Goal: Task Accomplishment & Management: Manage account settings

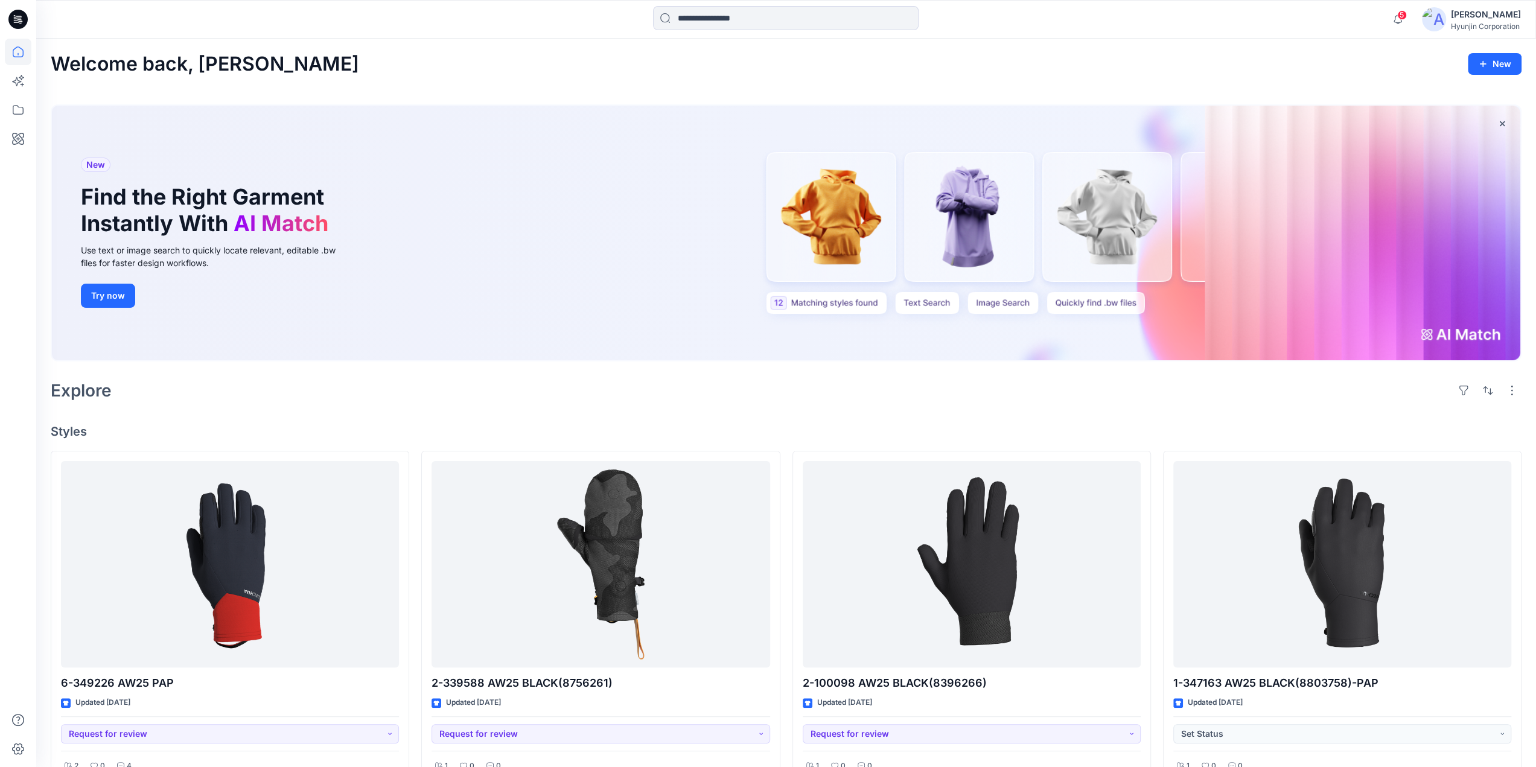
click at [1472, 24] on div "Hyunjin Corporation" at bounding box center [1486, 26] width 70 height 9
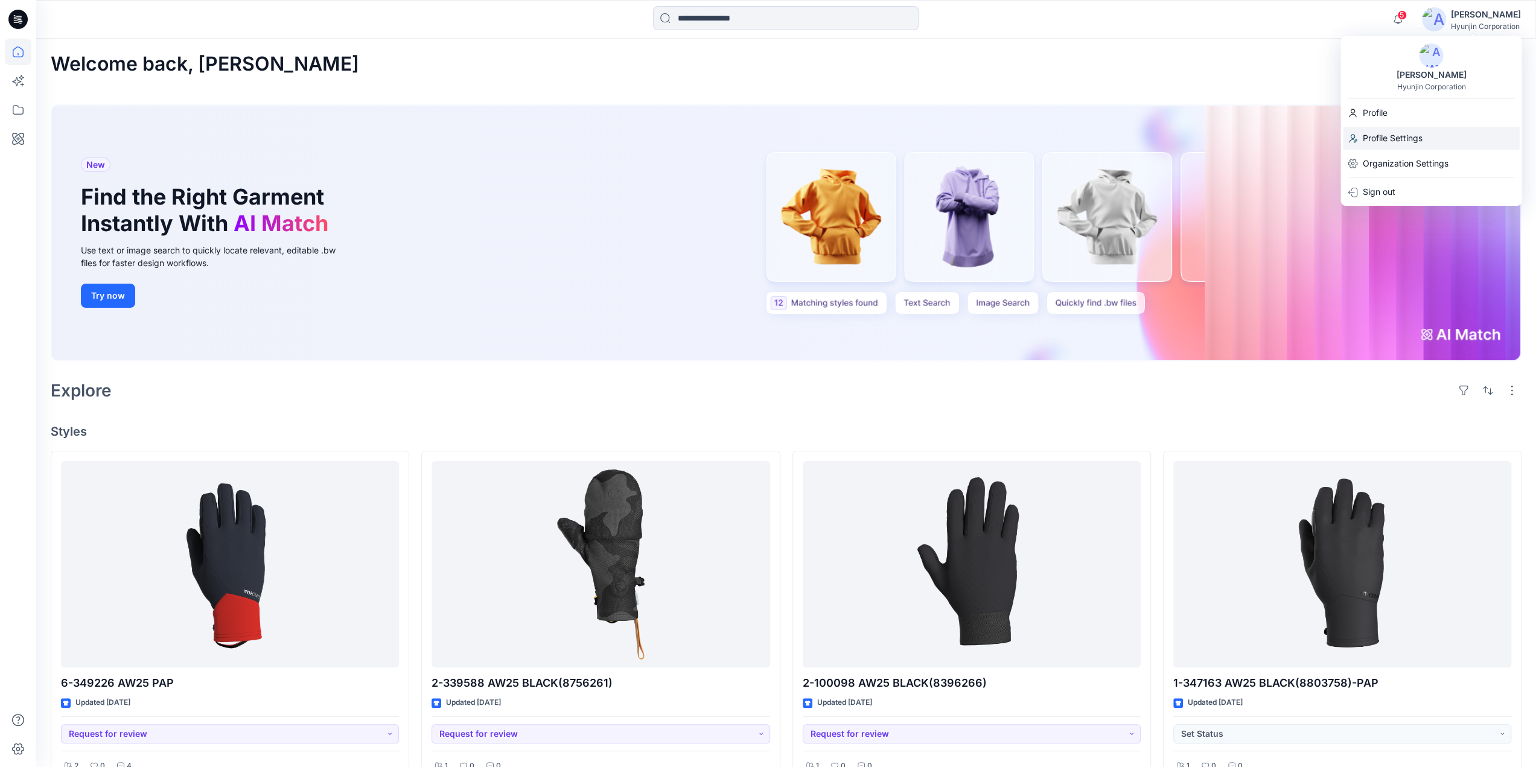
click at [1405, 127] on p "Profile Settings" at bounding box center [1392, 138] width 60 height 23
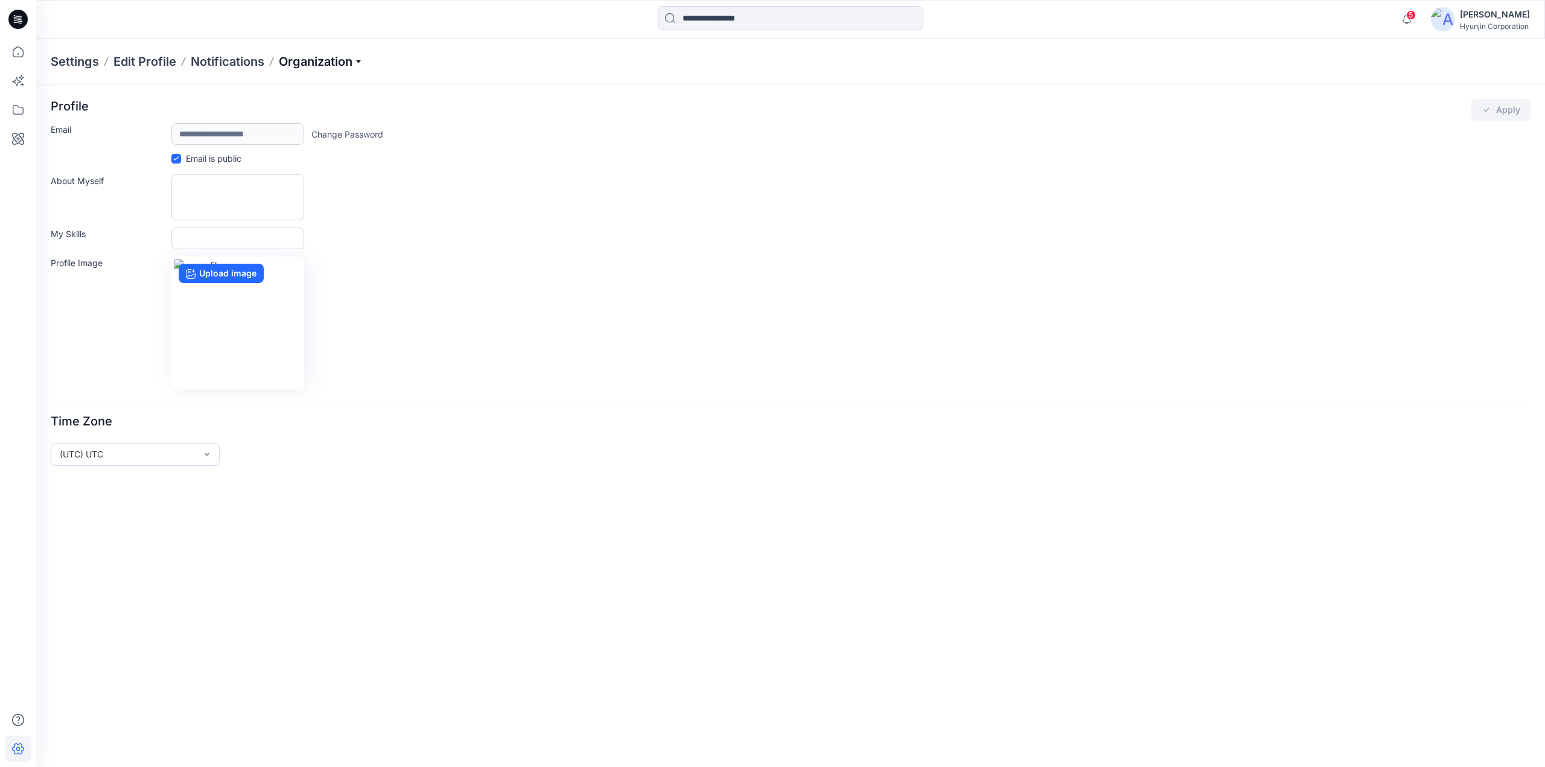
click at [308, 65] on p "Organization" at bounding box center [321, 61] width 85 height 17
click at [274, 217] on link "User Roles" at bounding box center [323, 210] width 176 height 24
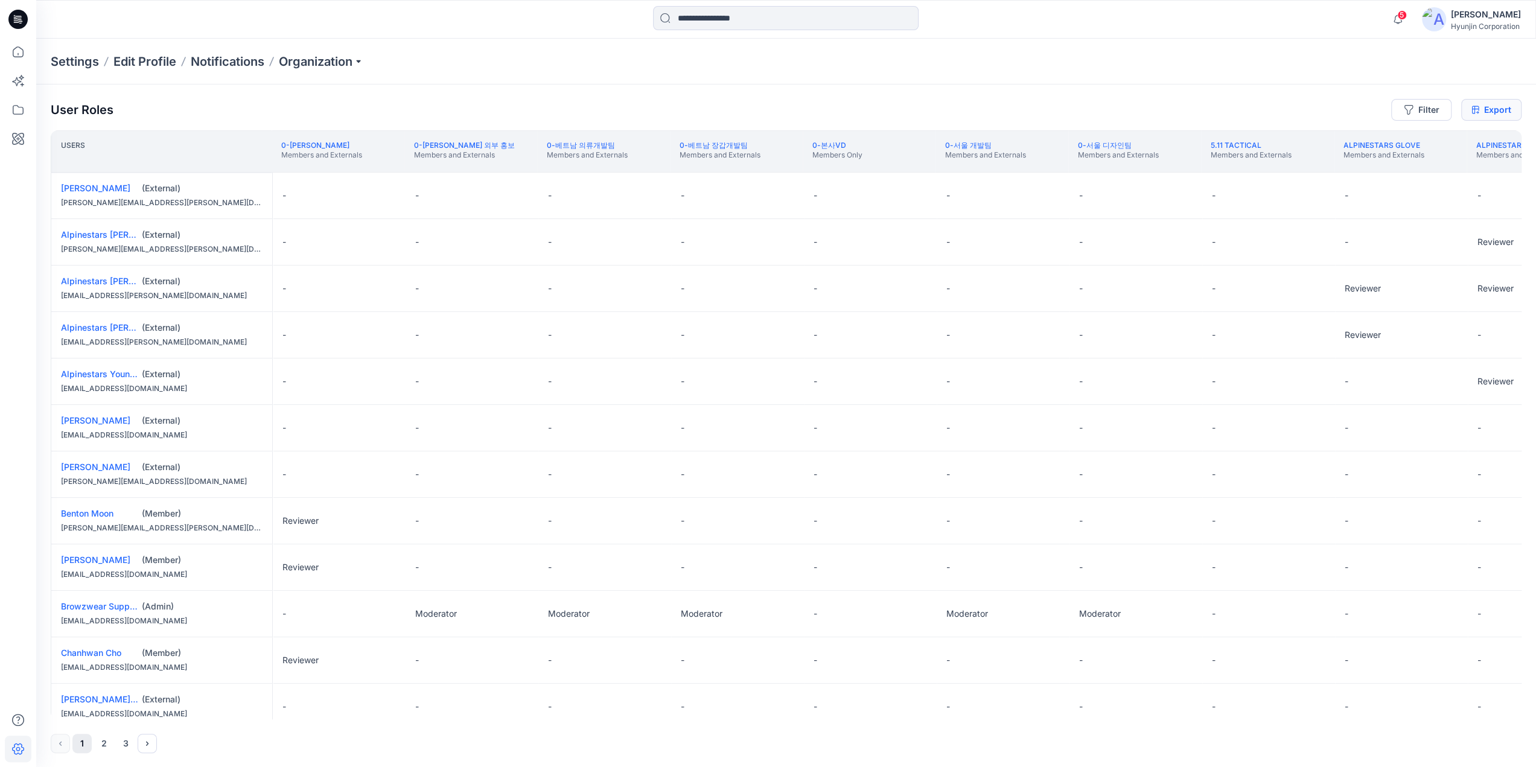
click at [1486, 113] on link "Export" at bounding box center [1491, 110] width 60 height 22
click at [20, 15] on icon at bounding box center [17, 19] width 19 height 19
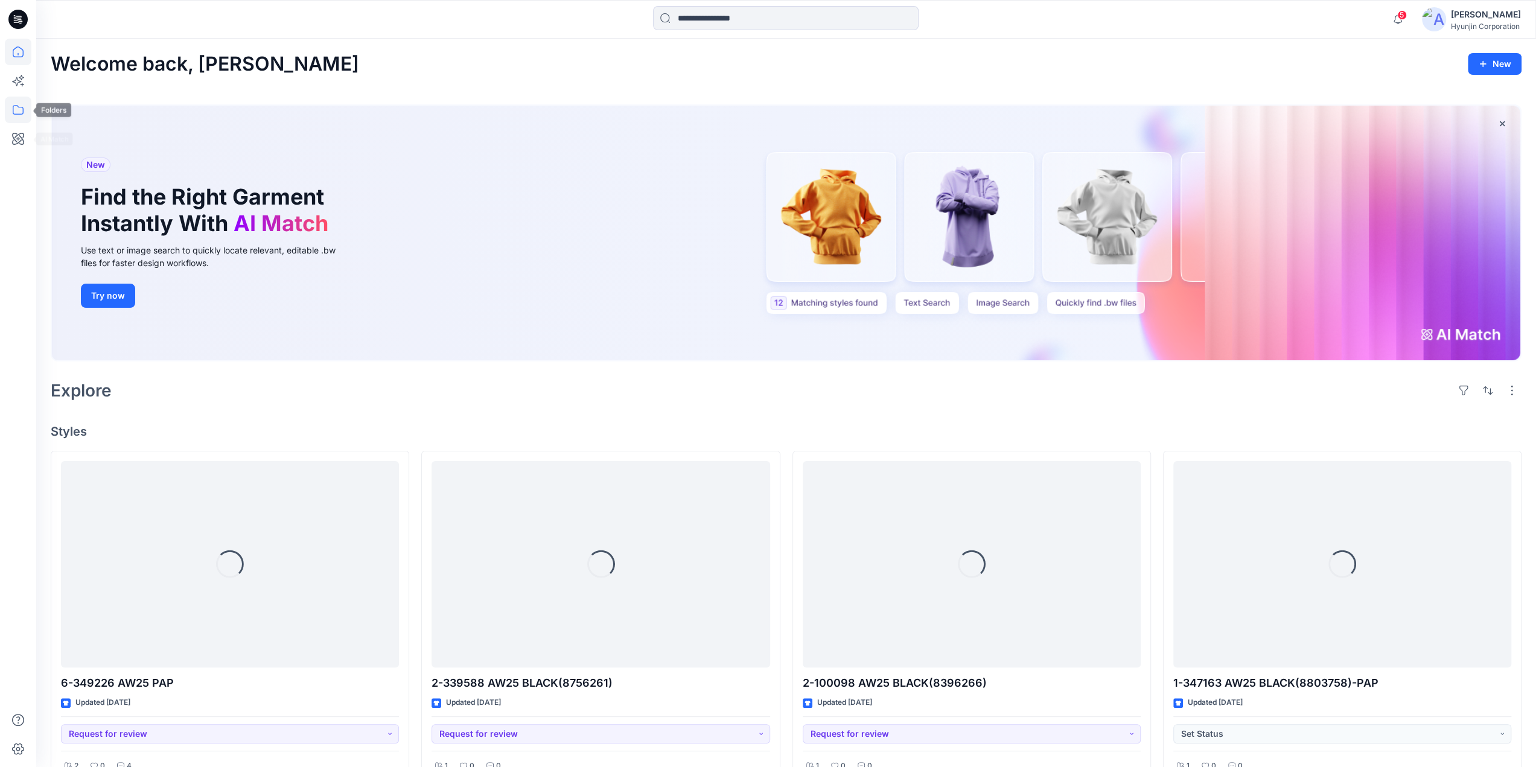
click at [18, 118] on icon at bounding box center [18, 110] width 27 height 27
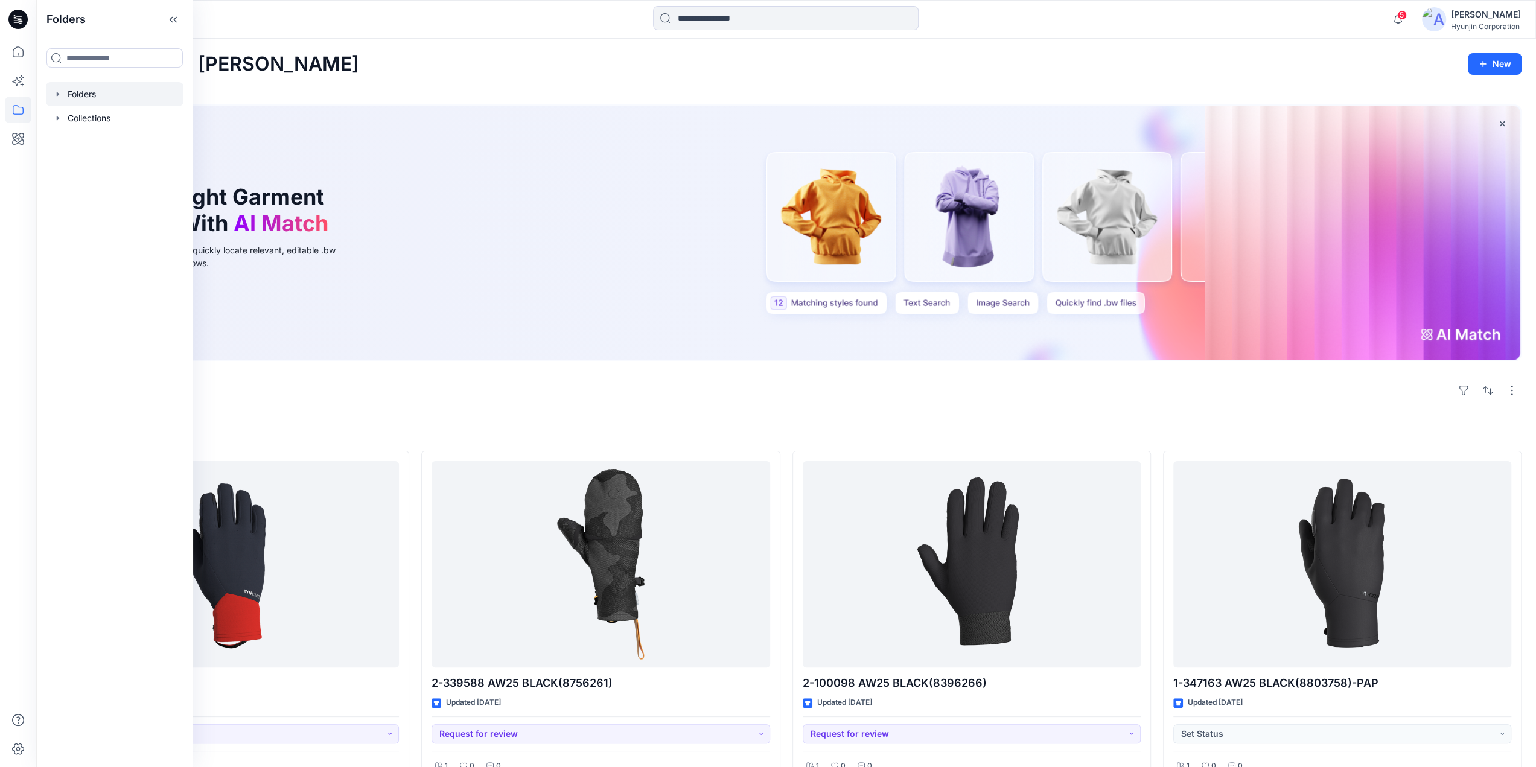
click at [83, 99] on div at bounding box center [115, 94] width 138 height 24
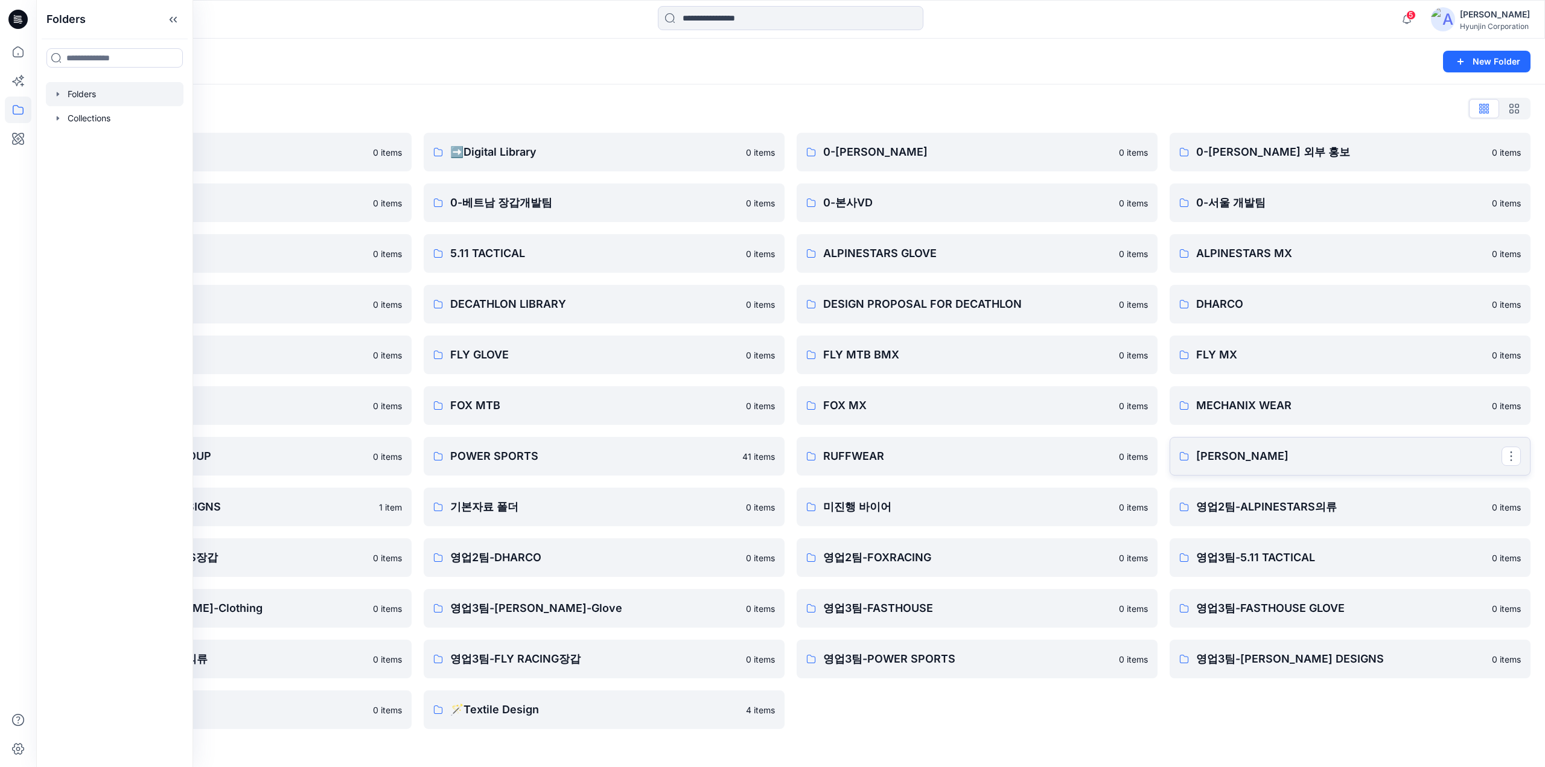
click at [1232, 459] on p "[PERSON_NAME]" at bounding box center [1348, 456] width 305 height 17
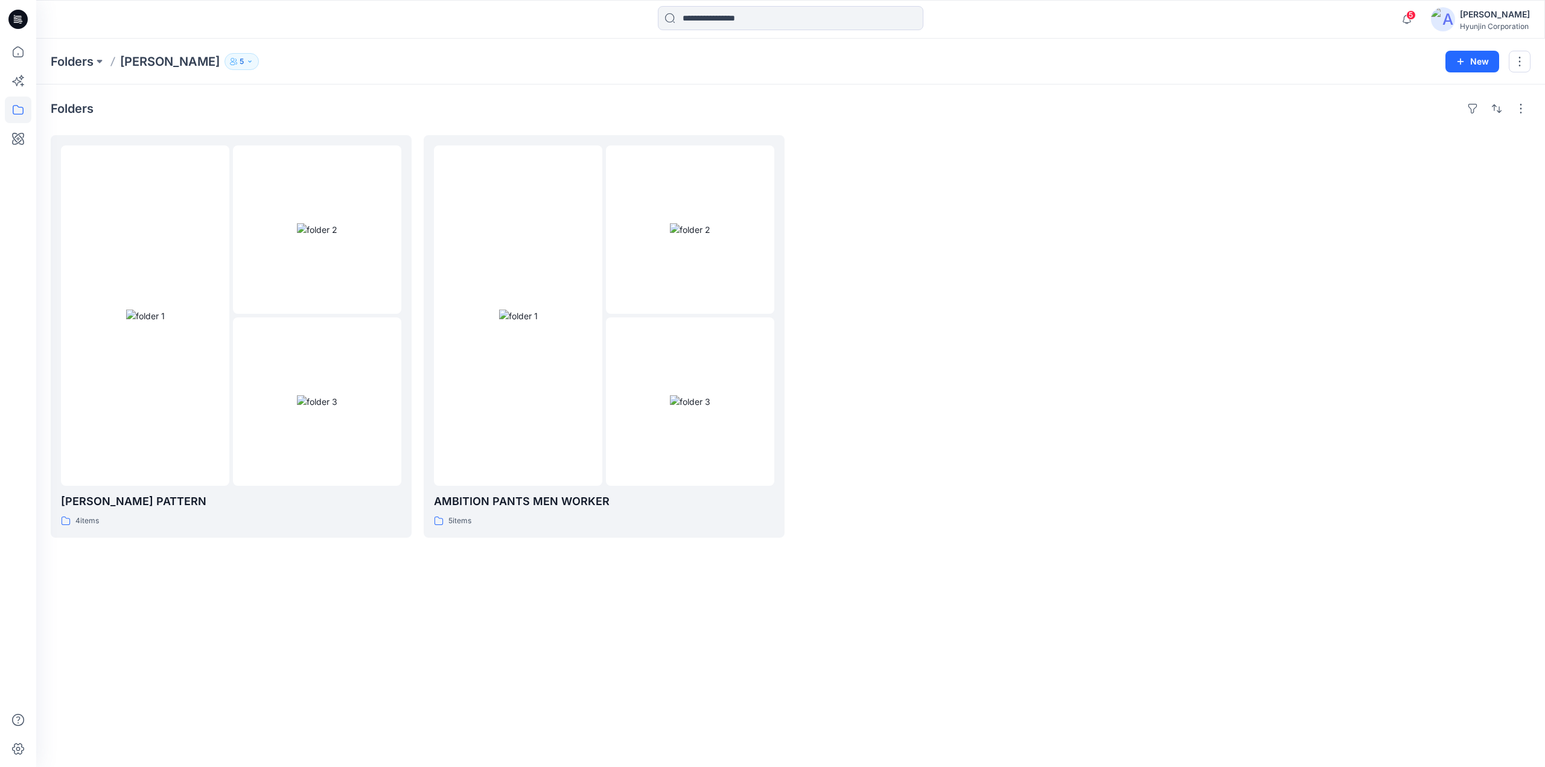
click at [230, 59] on icon "button" at bounding box center [233, 61] width 7 height 7
click at [212, 218] on p "[PERSON_NAME]" at bounding box center [228, 218] width 69 height 13
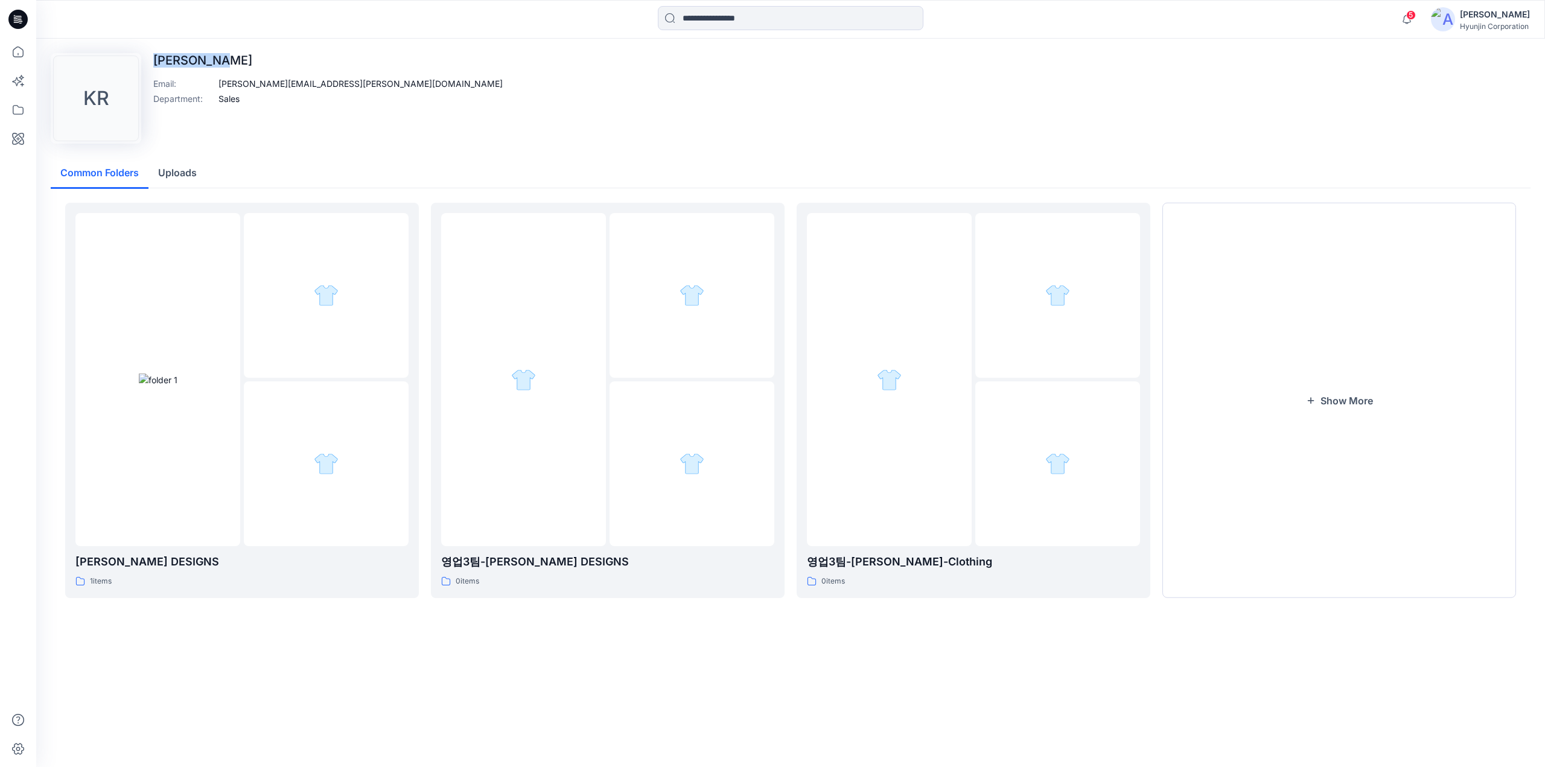
drag, startPoint x: 152, startPoint y: 61, endPoint x: 234, endPoint y: 62, distance: 81.5
click at [234, 62] on div "KR [PERSON_NAME] Email : [PERSON_NAME][EMAIL_ADDRESS][PERSON_NAME][DOMAIN_NAME]…" at bounding box center [791, 98] width 1480 height 91
copy p "[PERSON_NAME]"
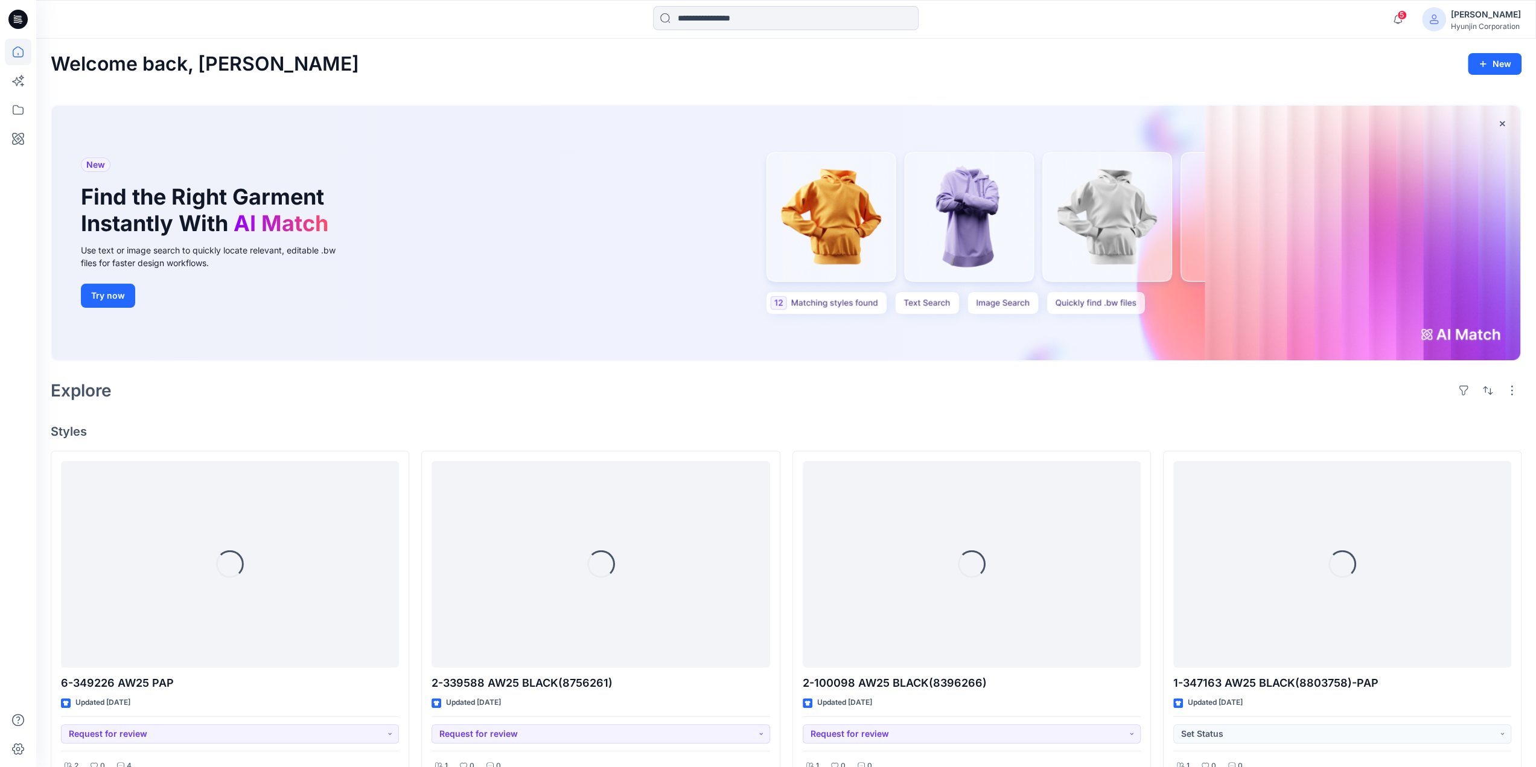
click at [1479, 21] on div "[PERSON_NAME]" at bounding box center [1486, 14] width 70 height 14
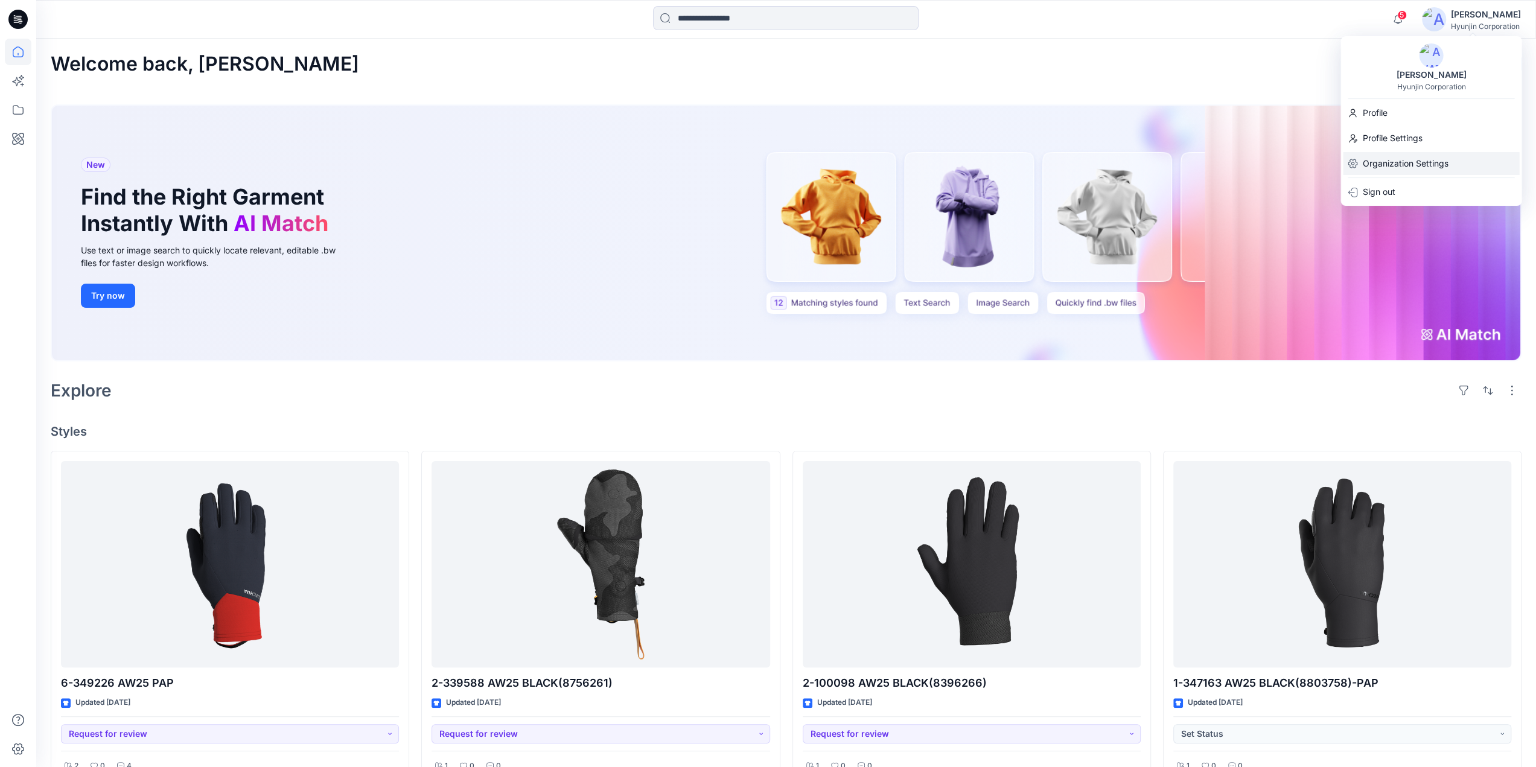
click at [1369, 174] on p "Organization Settings" at bounding box center [1405, 163] width 86 height 23
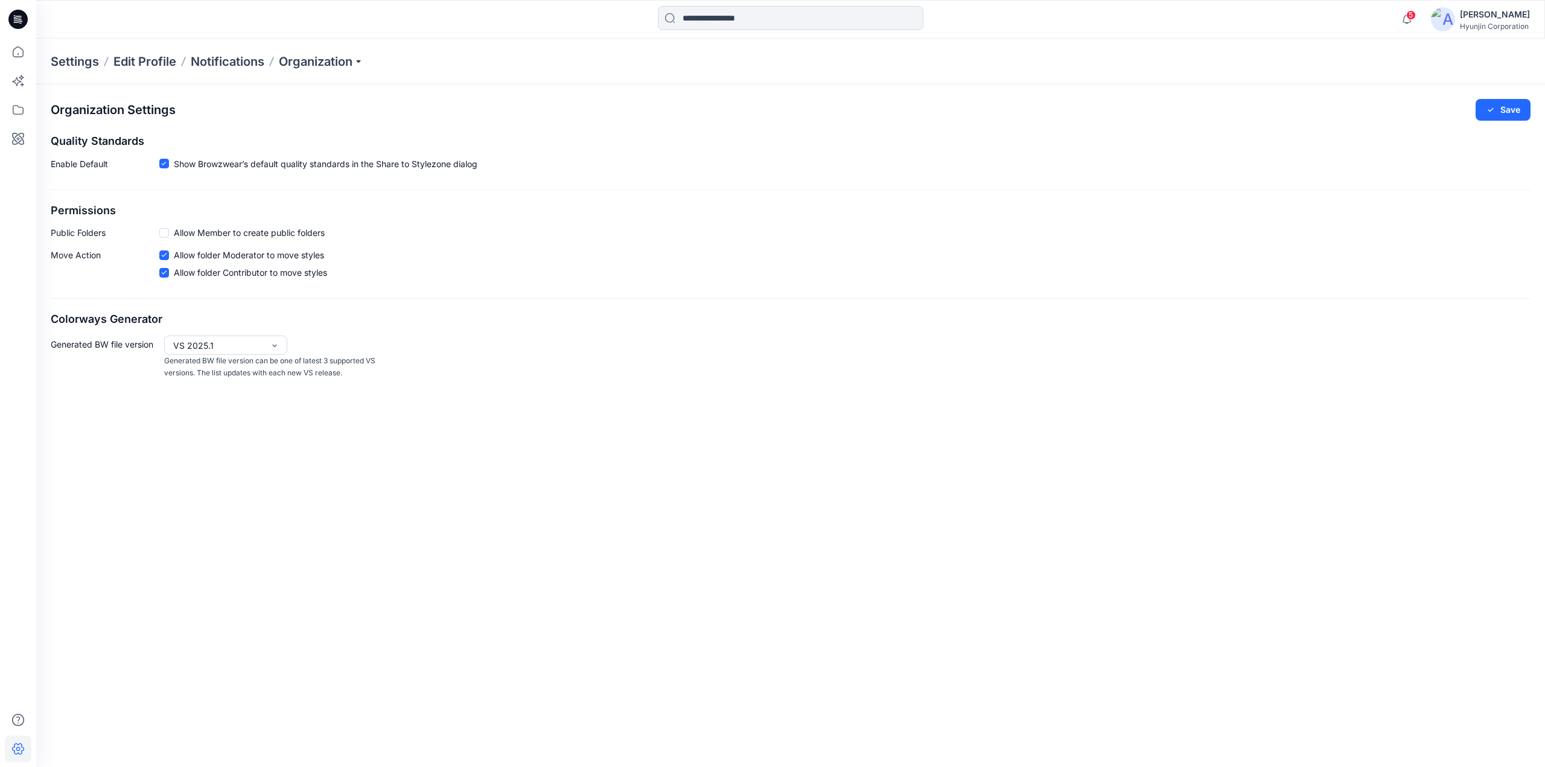
click at [1492, 26] on div "Hyunjin Corporation" at bounding box center [1495, 26] width 70 height 9
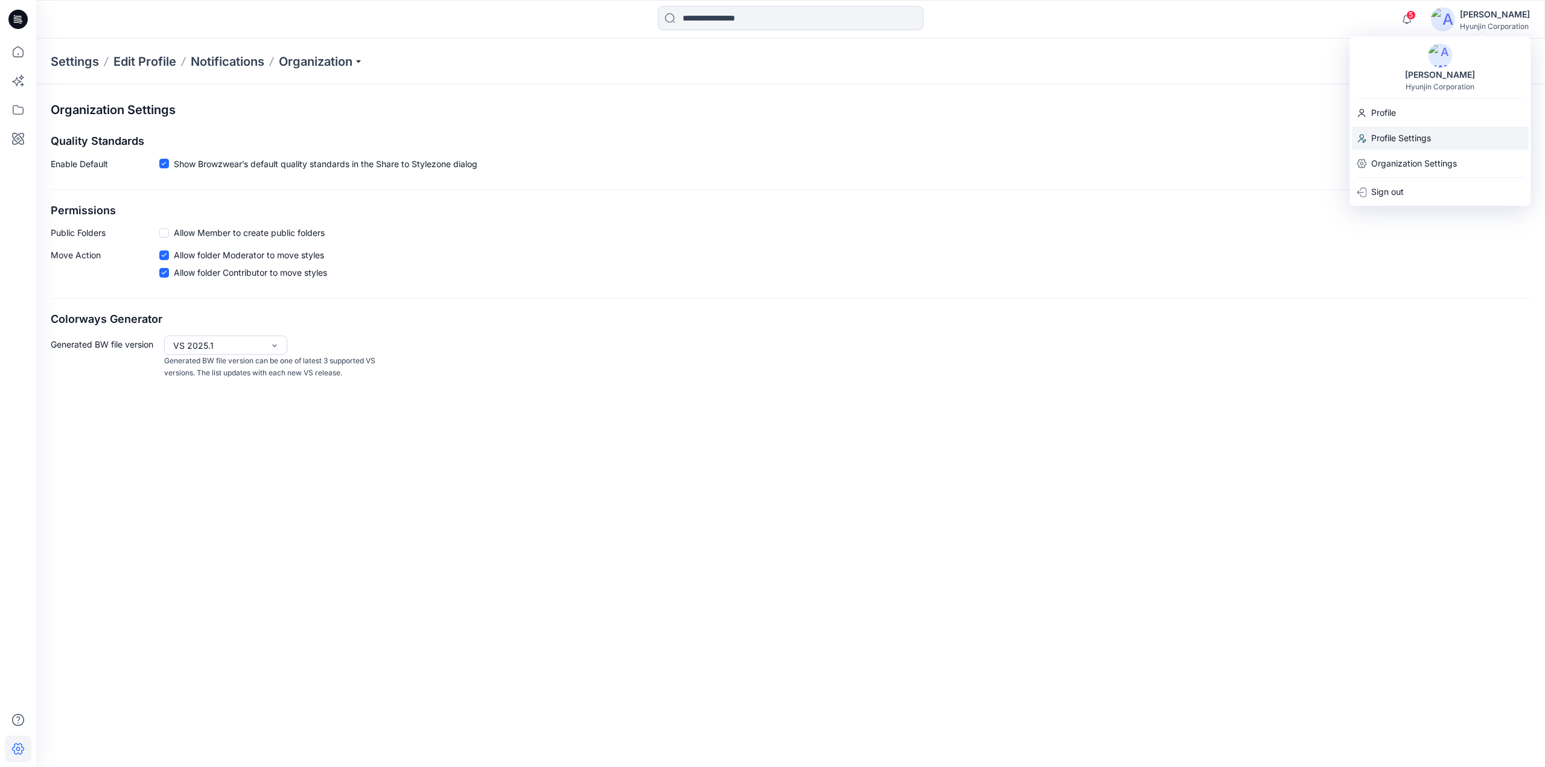
click at [1428, 139] on p "Profile Settings" at bounding box center [1402, 138] width 60 height 23
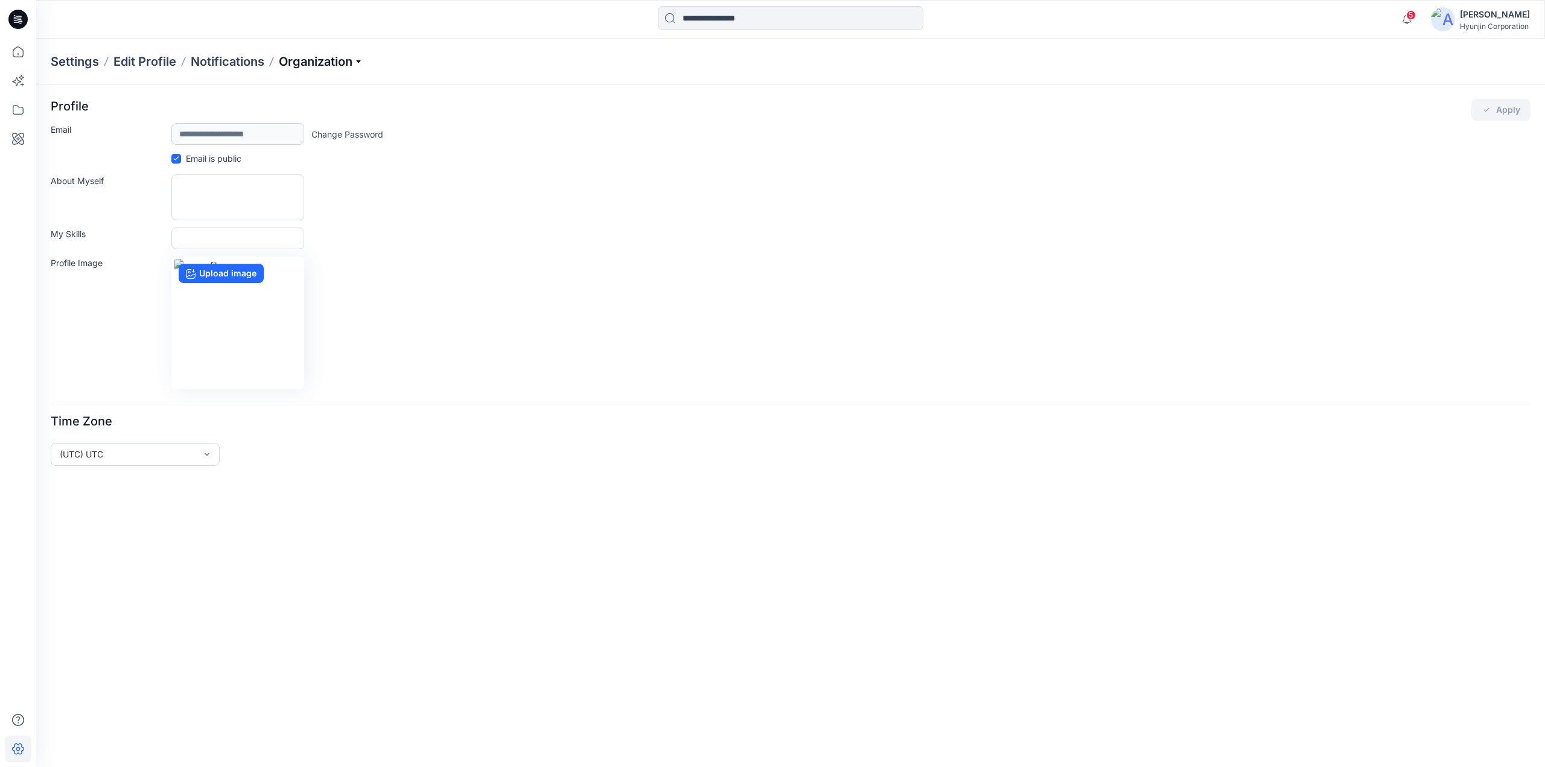
click at [311, 56] on p "Organization" at bounding box center [321, 61] width 85 height 17
click at [307, 83] on link "Invite/Edit Users" at bounding box center [323, 89] width 176 height 24
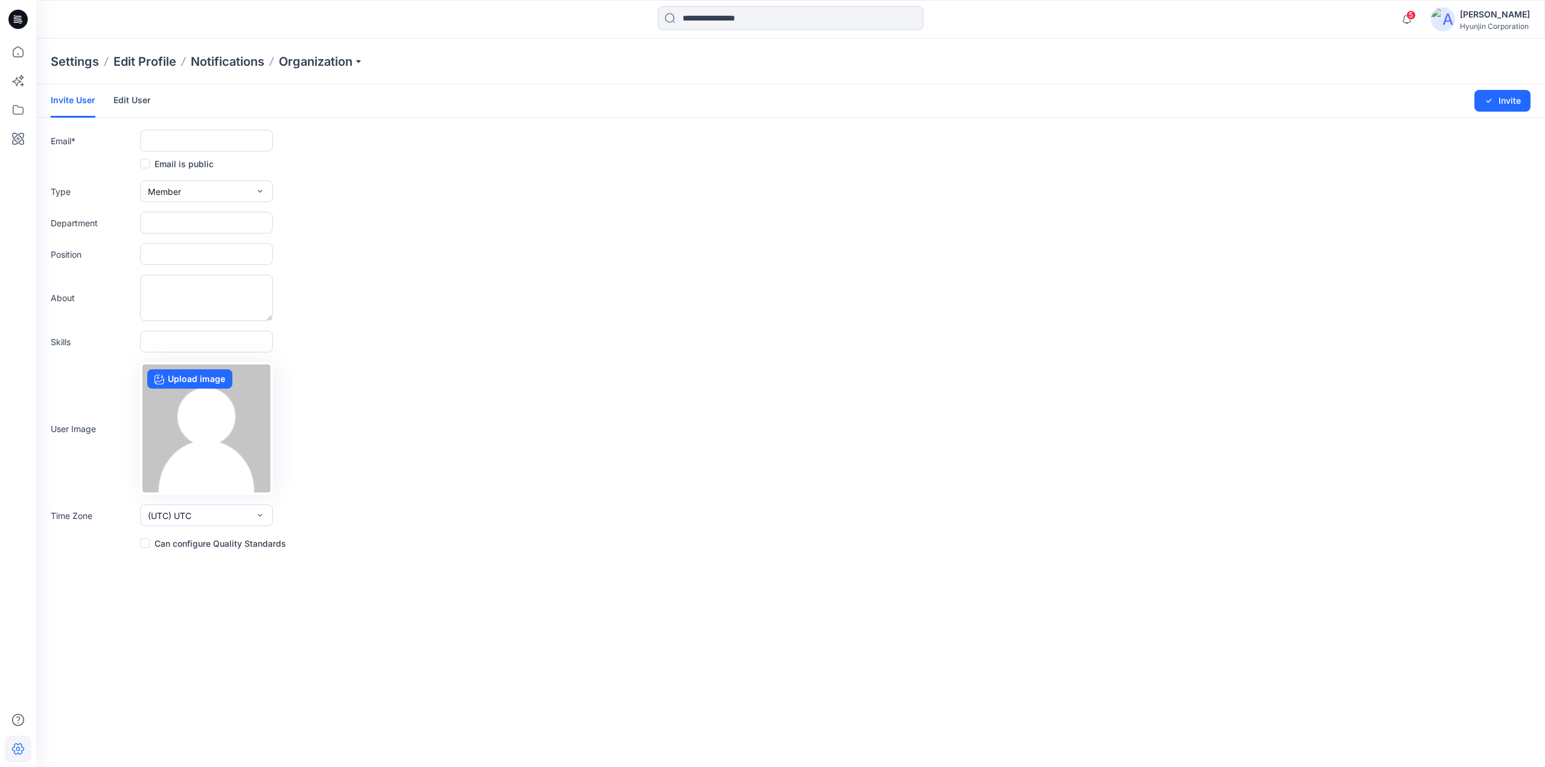
click at [132, 106] on link "Edit User" at bounding box center [131, 100] width 37 height 31
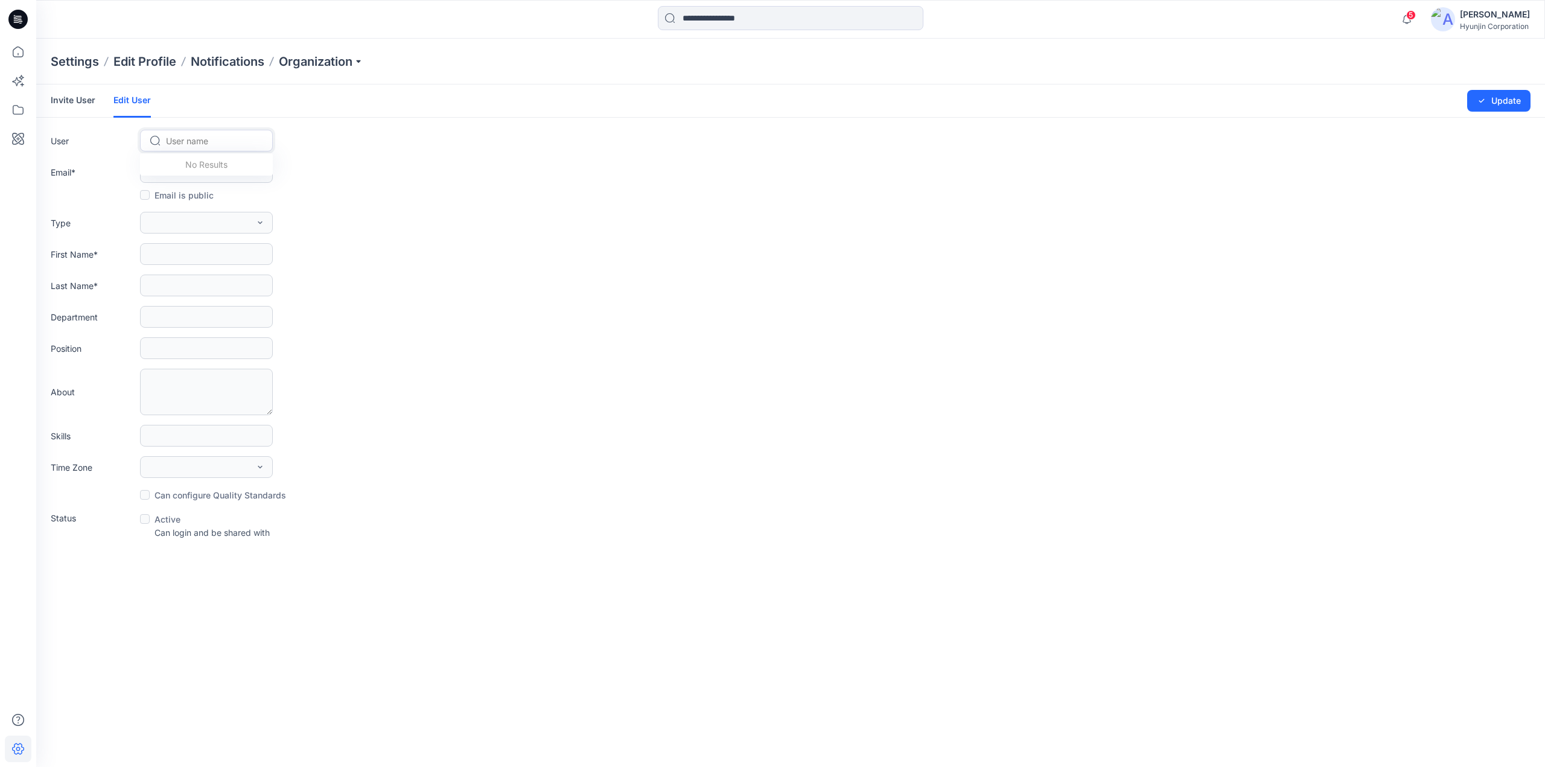
click at [204, 142] on div at bounding box center [213, 140] width 95 height 15
paste input "**********"
type input "**********"
click at [239, 165] on span "[EMAIL_ADDRESS][DOMAIN_NAME]" at bounding box center [217, 166] width 98 height 13
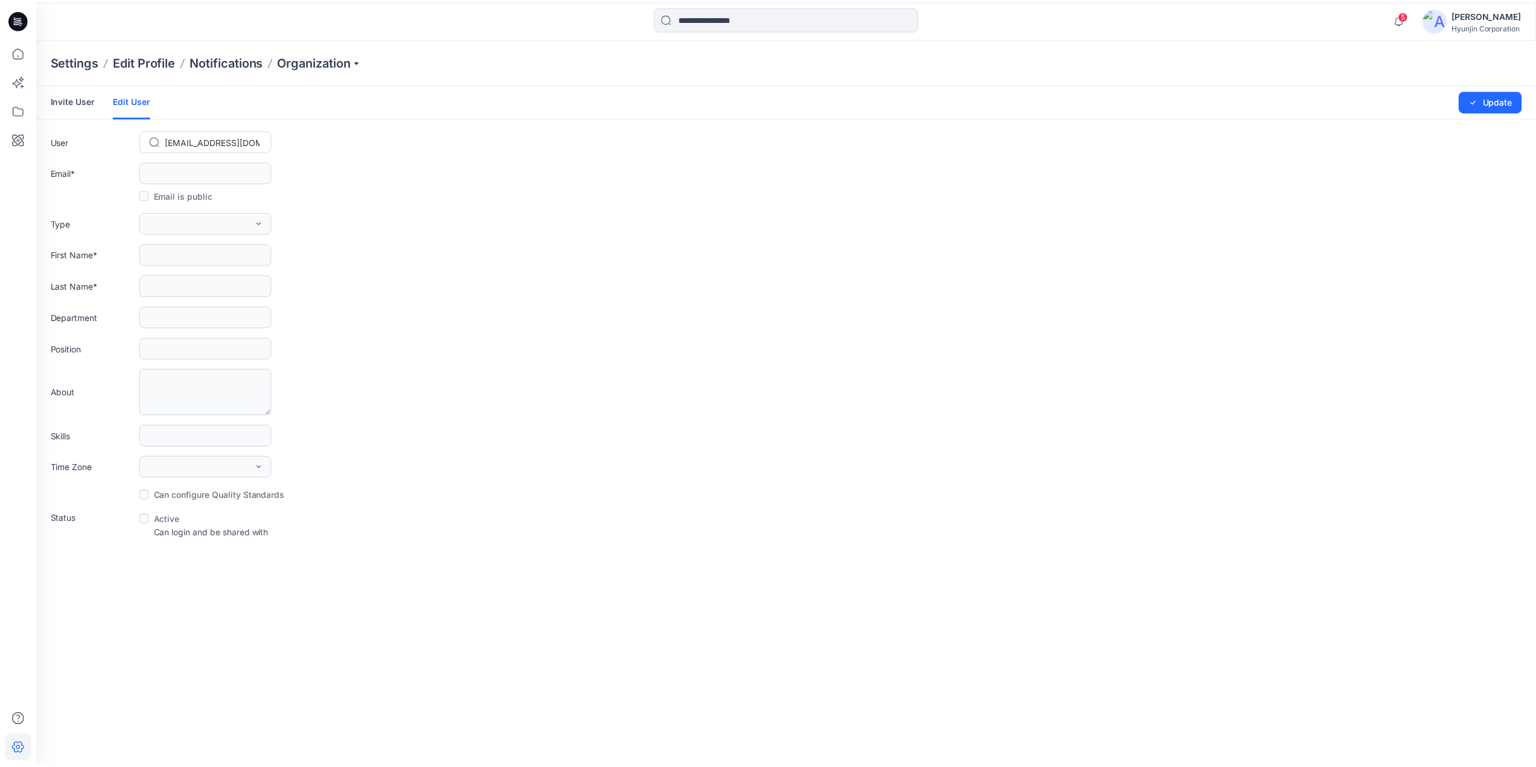
scroll to position [0, 0]
type input "**********"
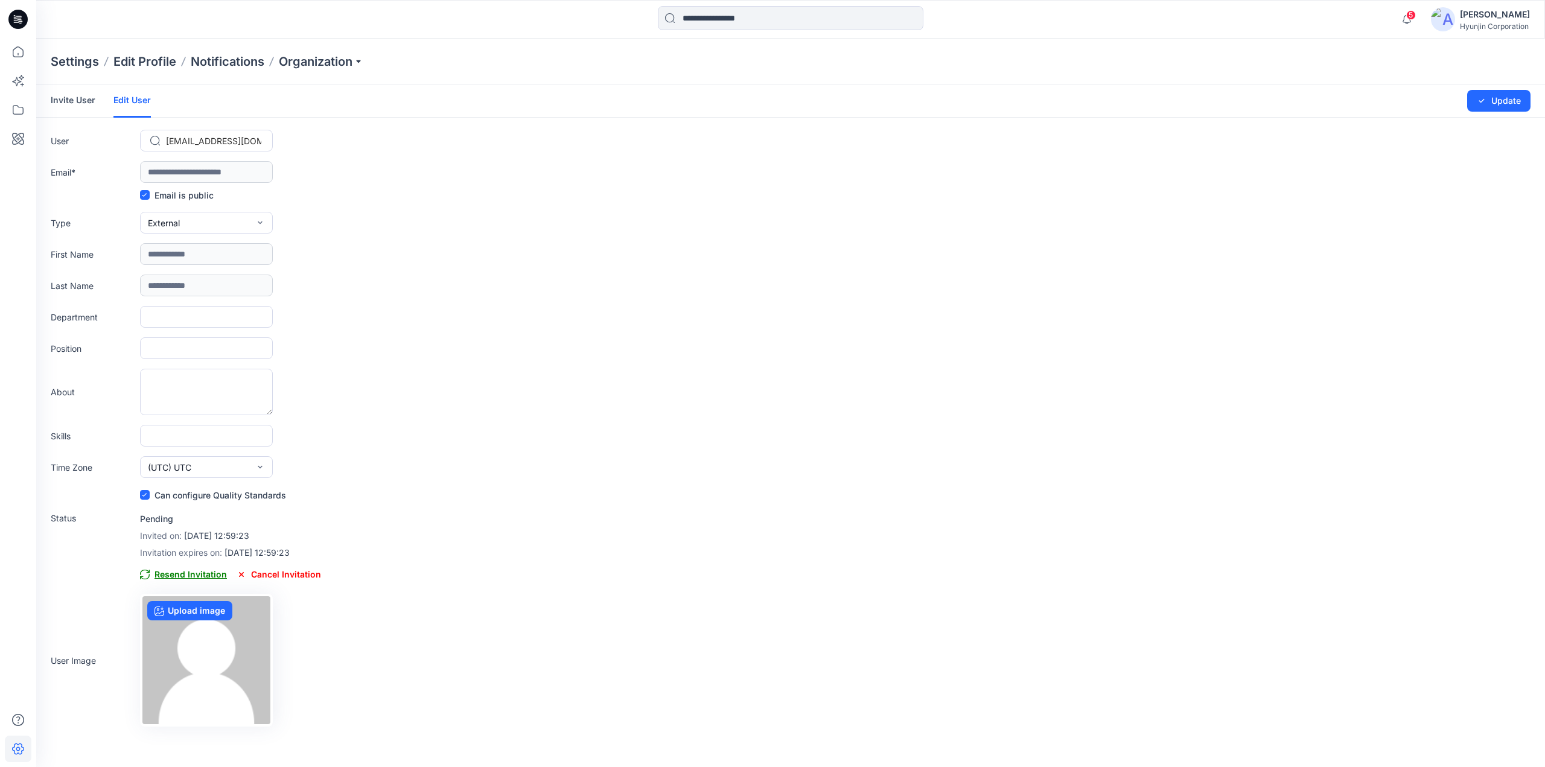
click at [200, 574] on span "Resend Invitation" at bounding box center [183, 574] width 87 height 14
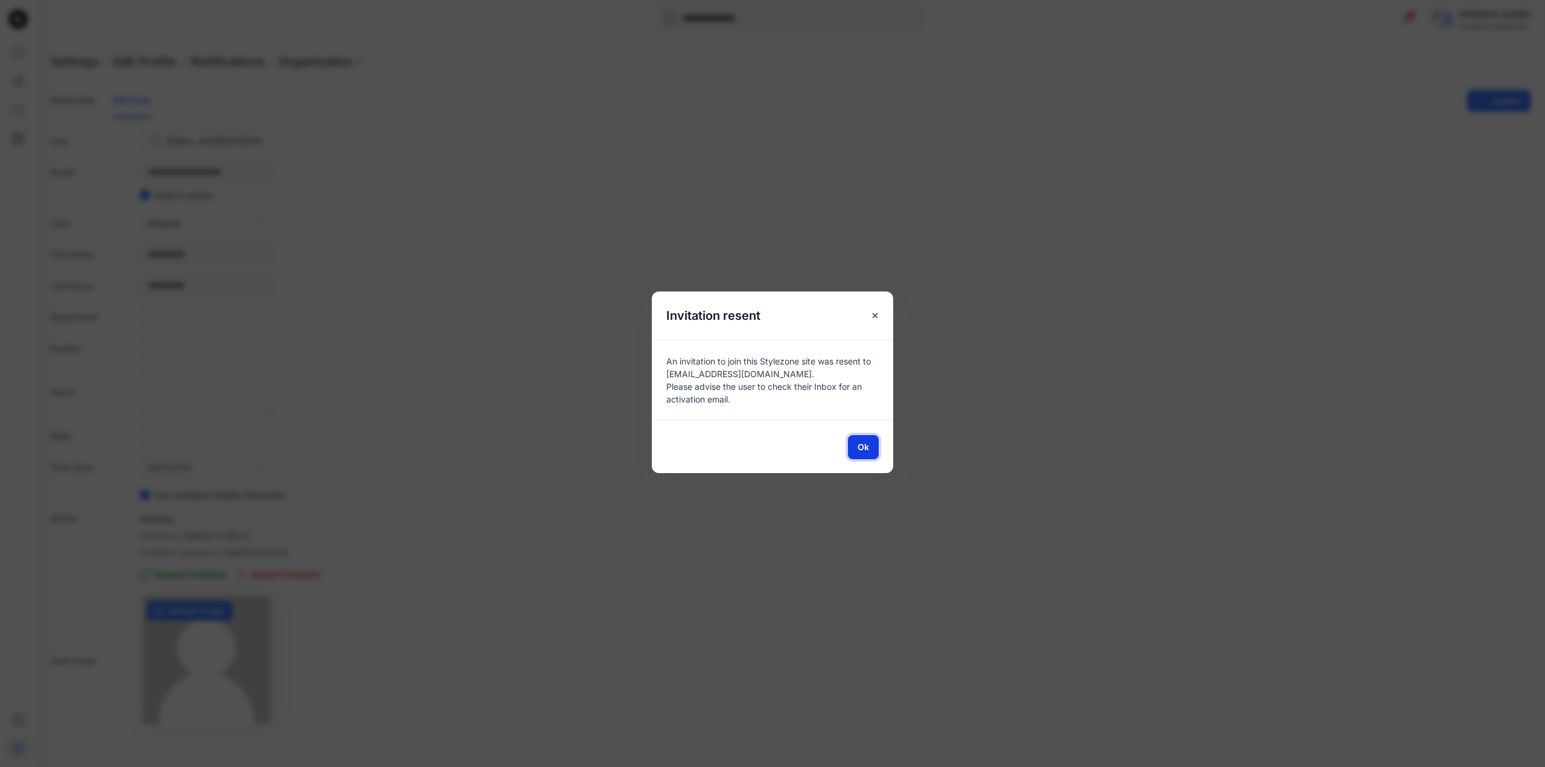
click at [866, 450] on span "Ok" at bounding box center [863, 447] width 11 height 13
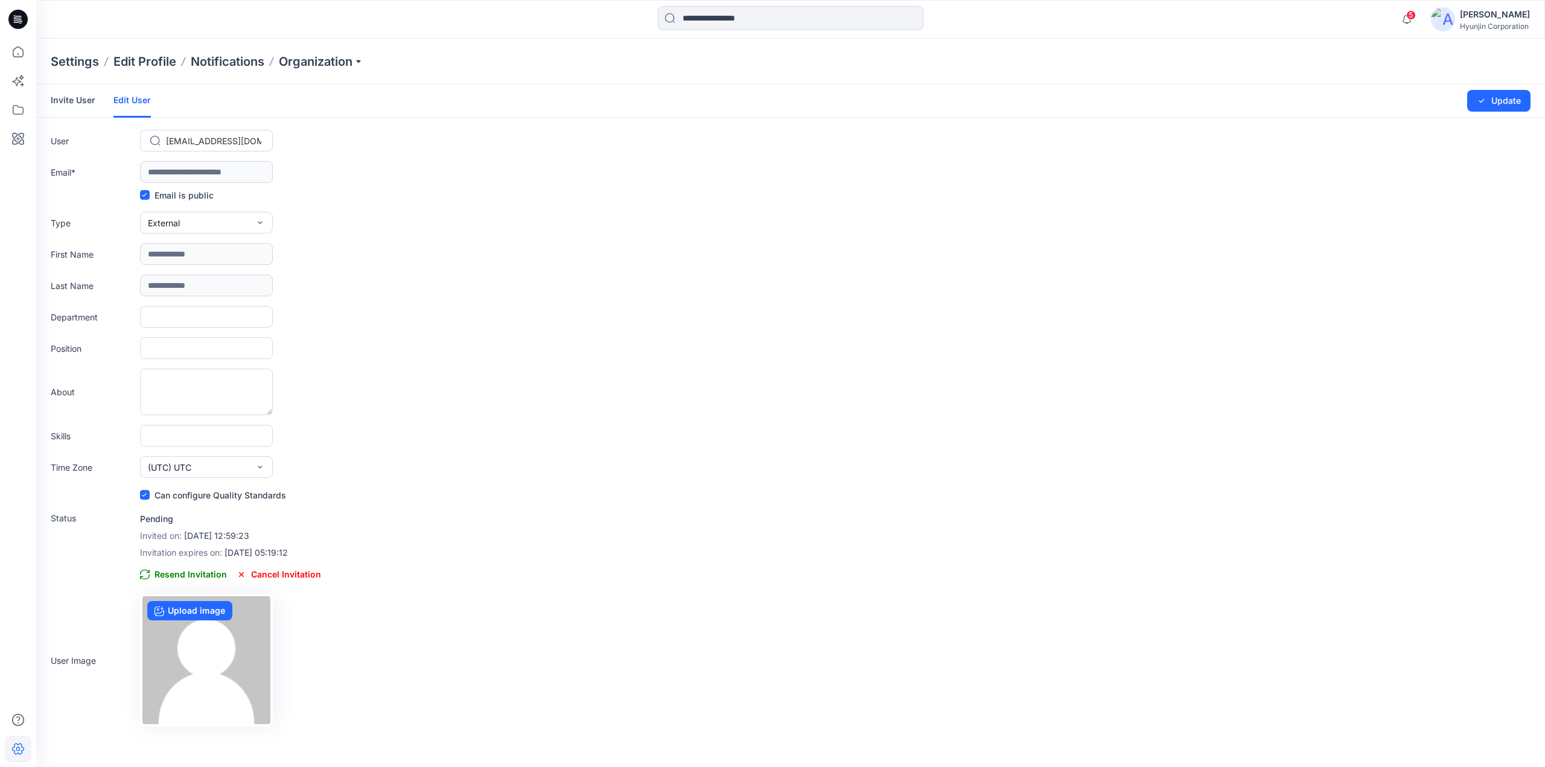
click at [29, 20] on div at bounding box center [18, 19] width 39 height 39
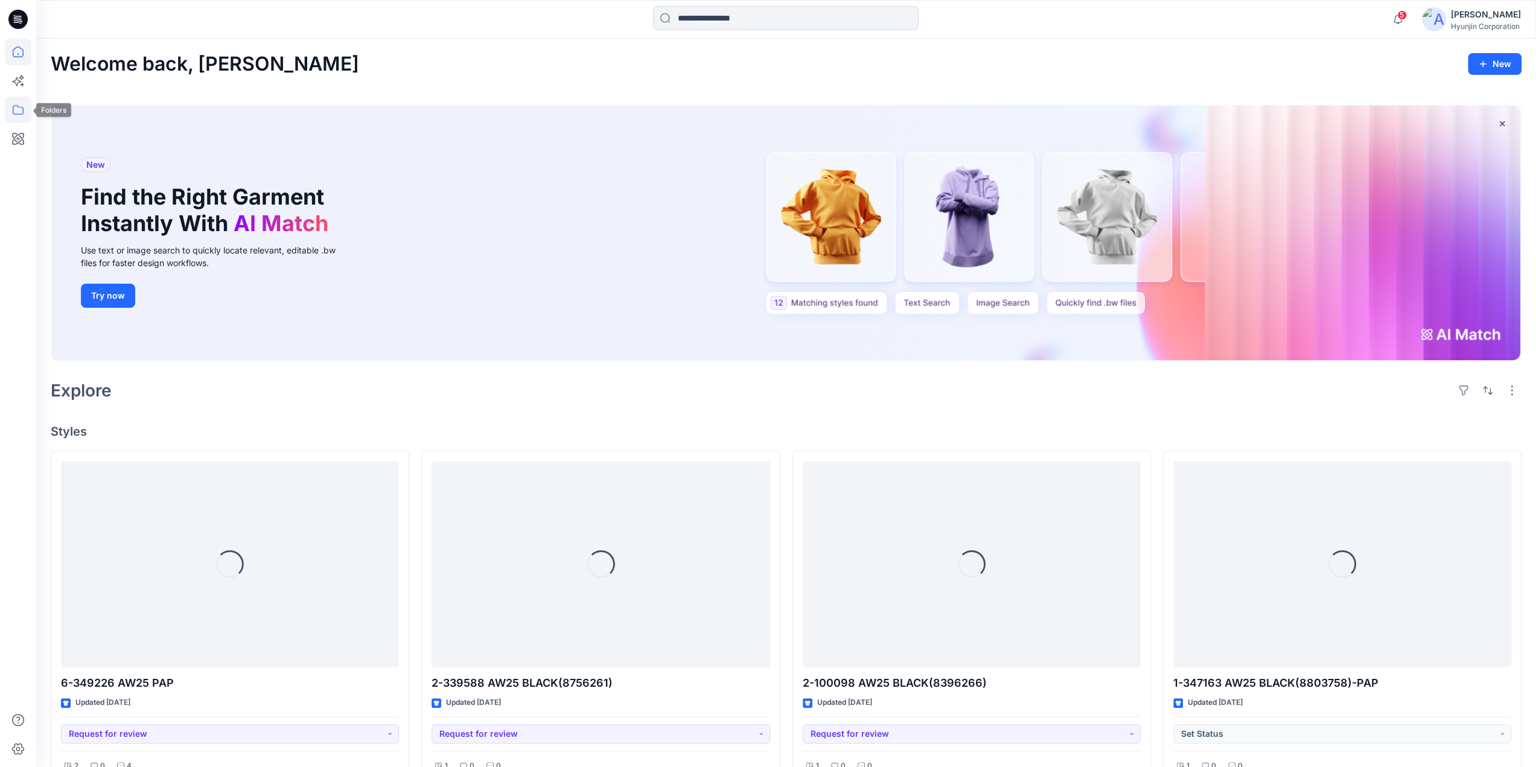
click at [14, 118] on icon at bounding box center [18, 110] width 27 height 27
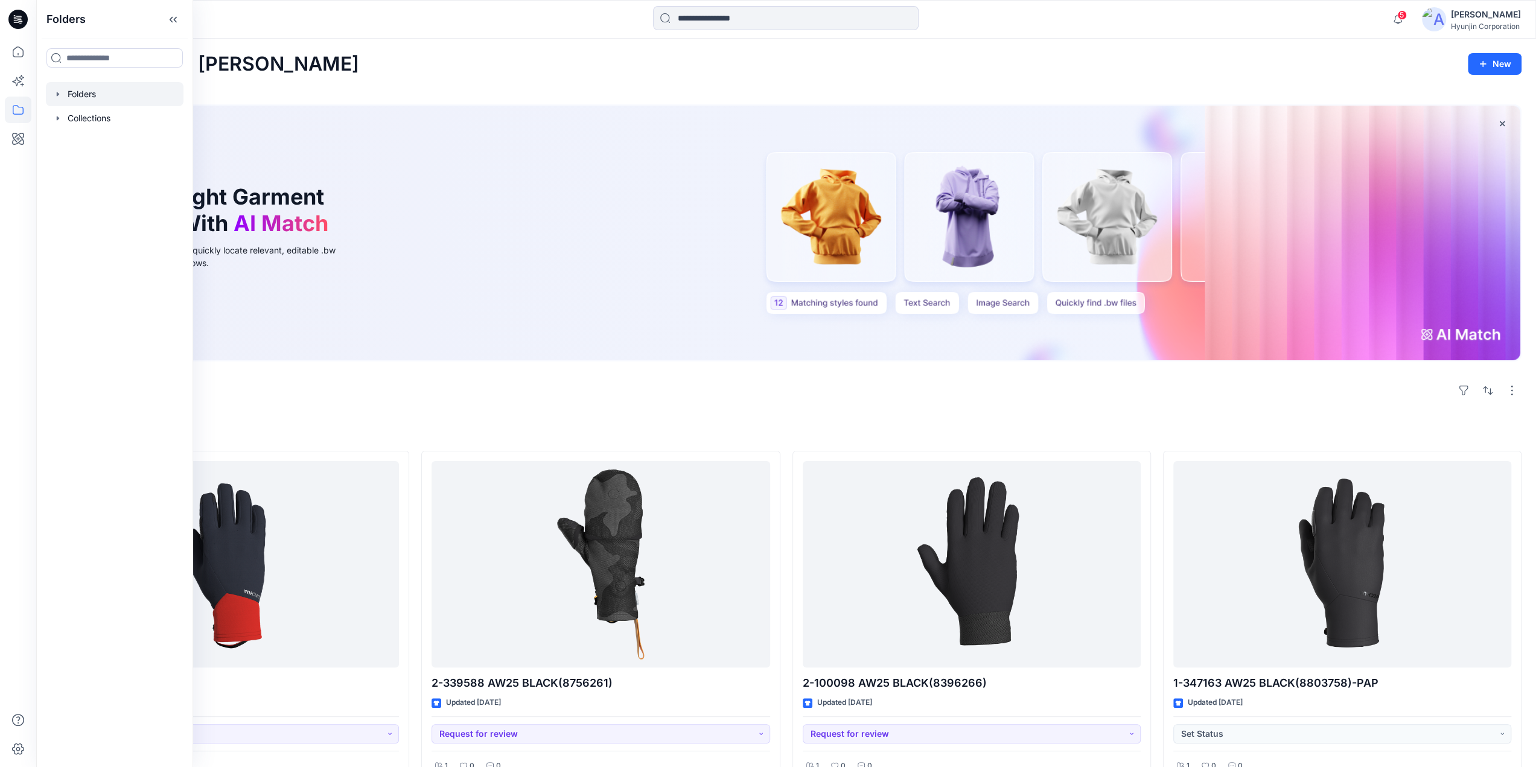
click at [56, 97] on icon "button" at bounding box center [58, 94] width 10 height 10
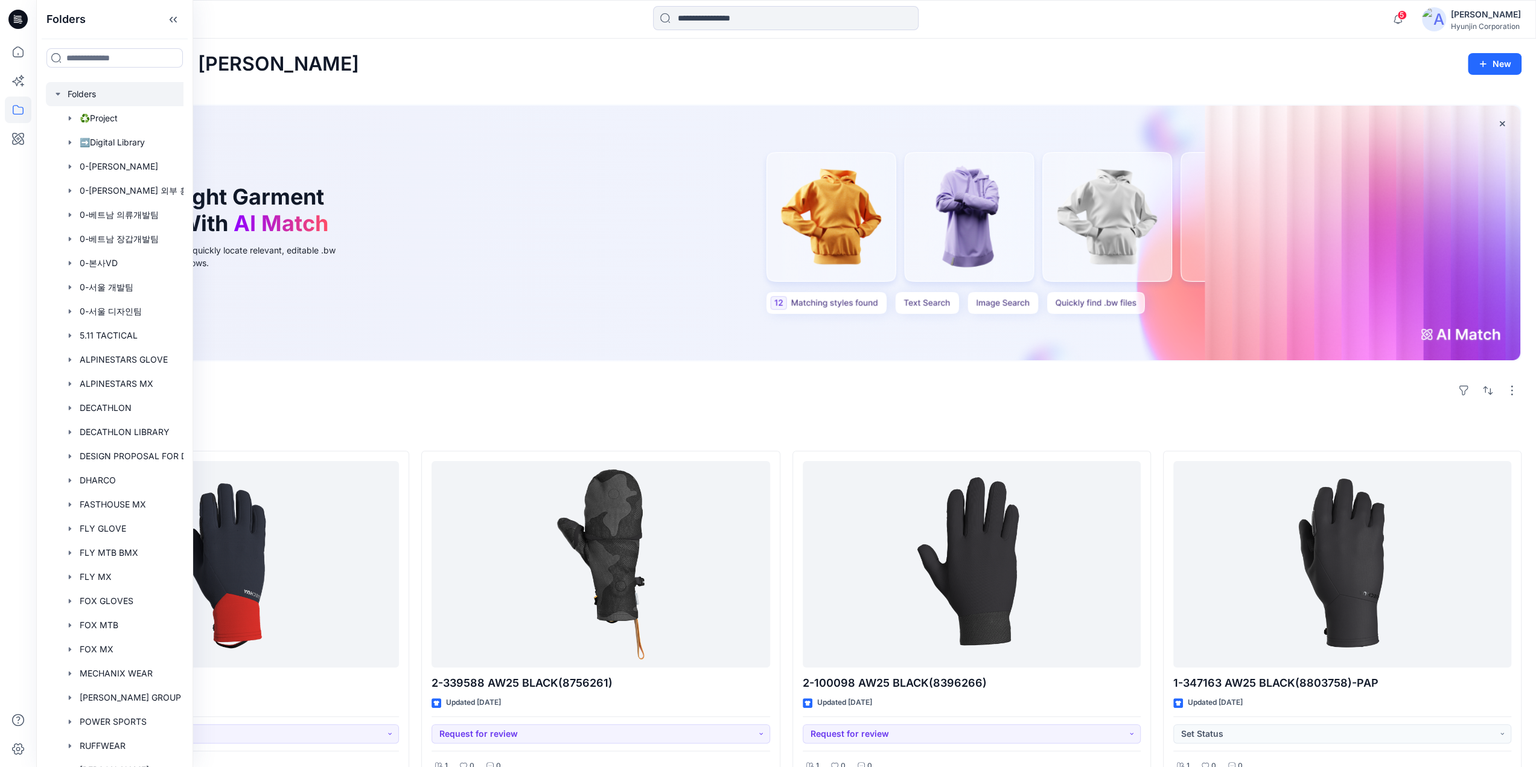
click at [85, 97] on div at bounding box center [130, 94] width 169 height 24
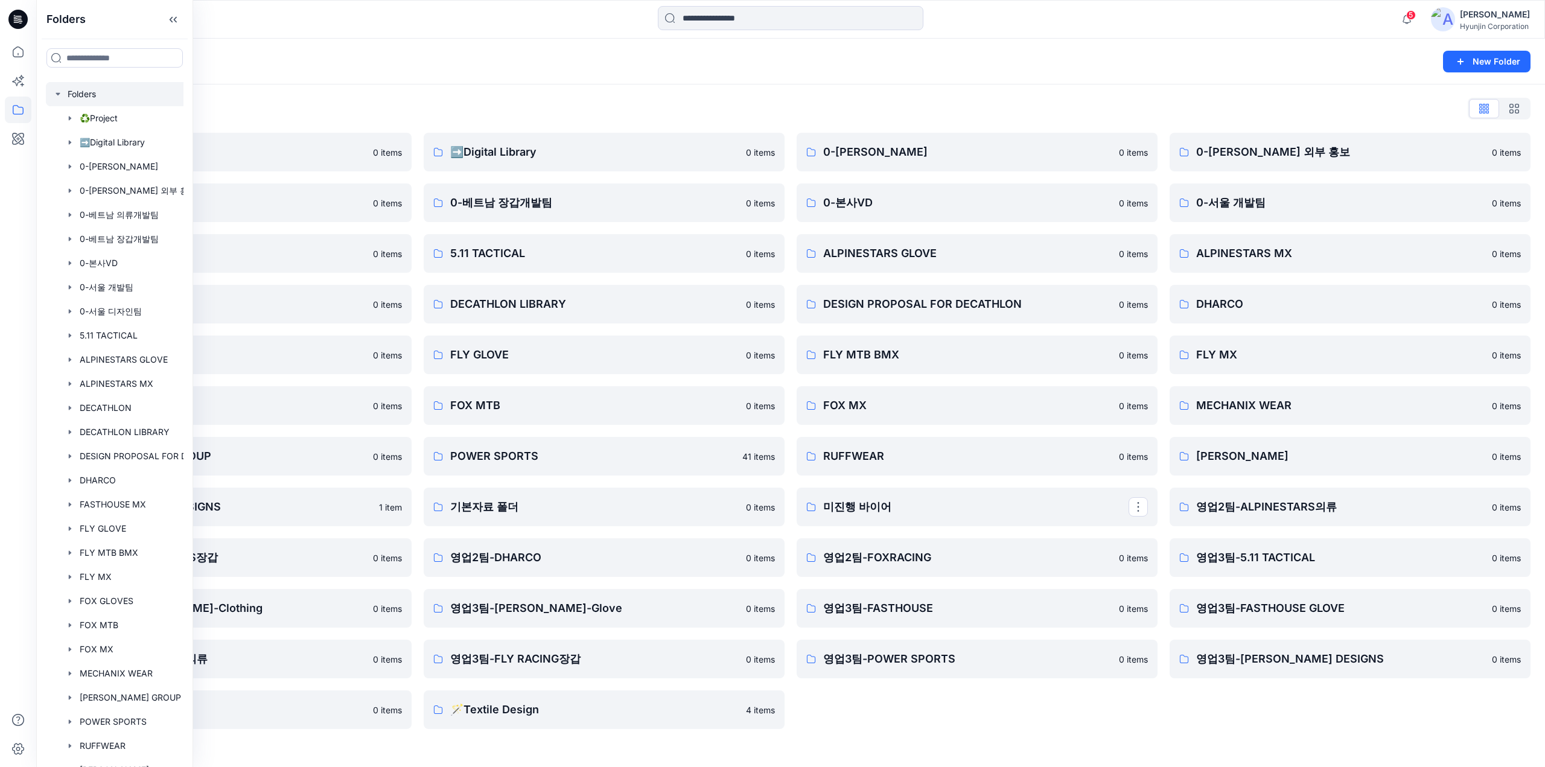
drag, startPoint x: 1215, startPoint y: 755, endPoint x: 1211, endPoint y: 746, distance: 9.8
click at [1215, 755] on div "Folders New Folder Folders List ♻️Project 0 items 0-베트남 의류개발팀 0 items 0-서울 디자인팀…" at bounding box center [790, 403] width 1509 height 729
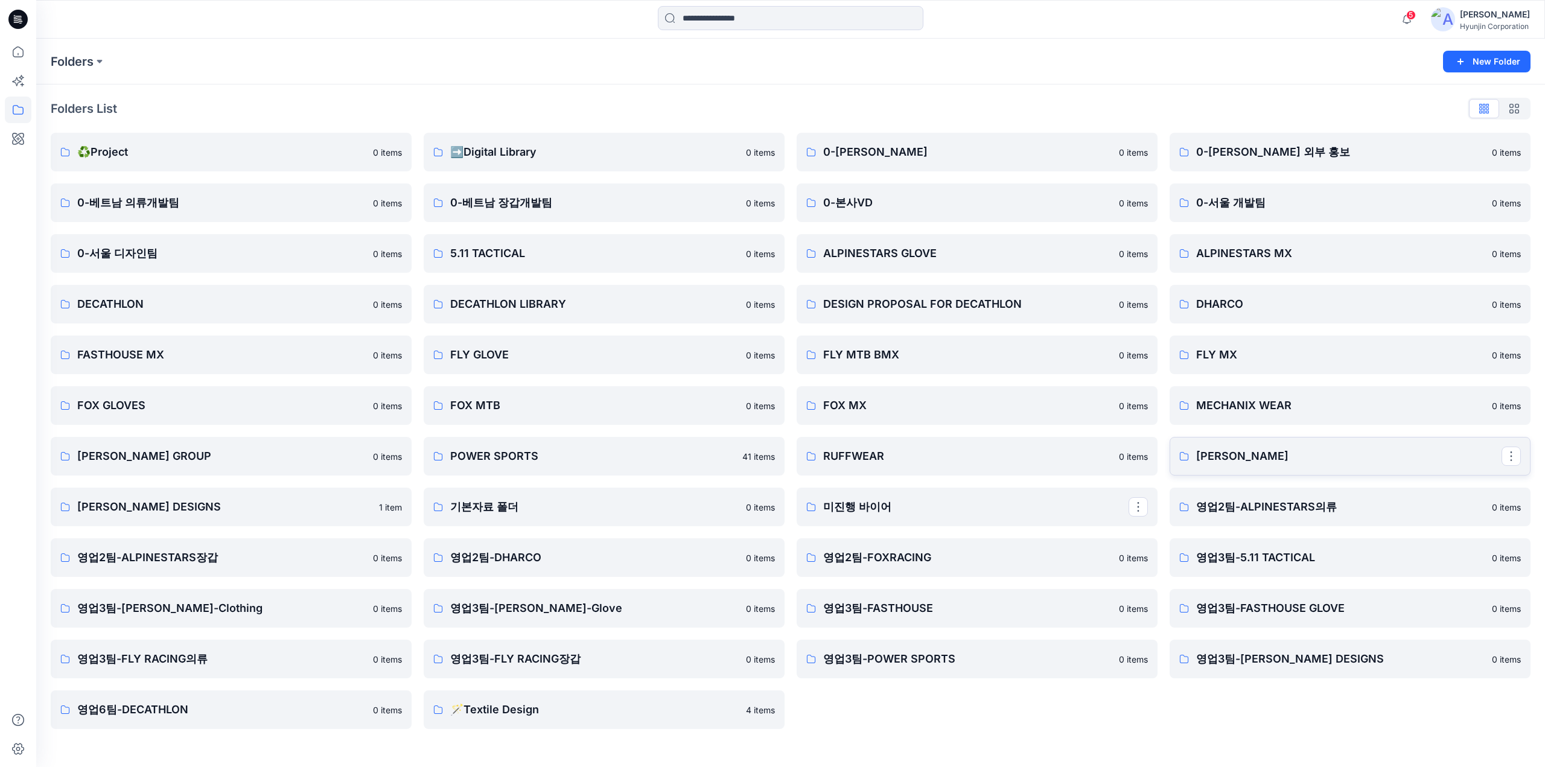
click at [1239, 456] on p "[PERSON_NAME]" at bounding box center [1348, 456] width 305 height 17
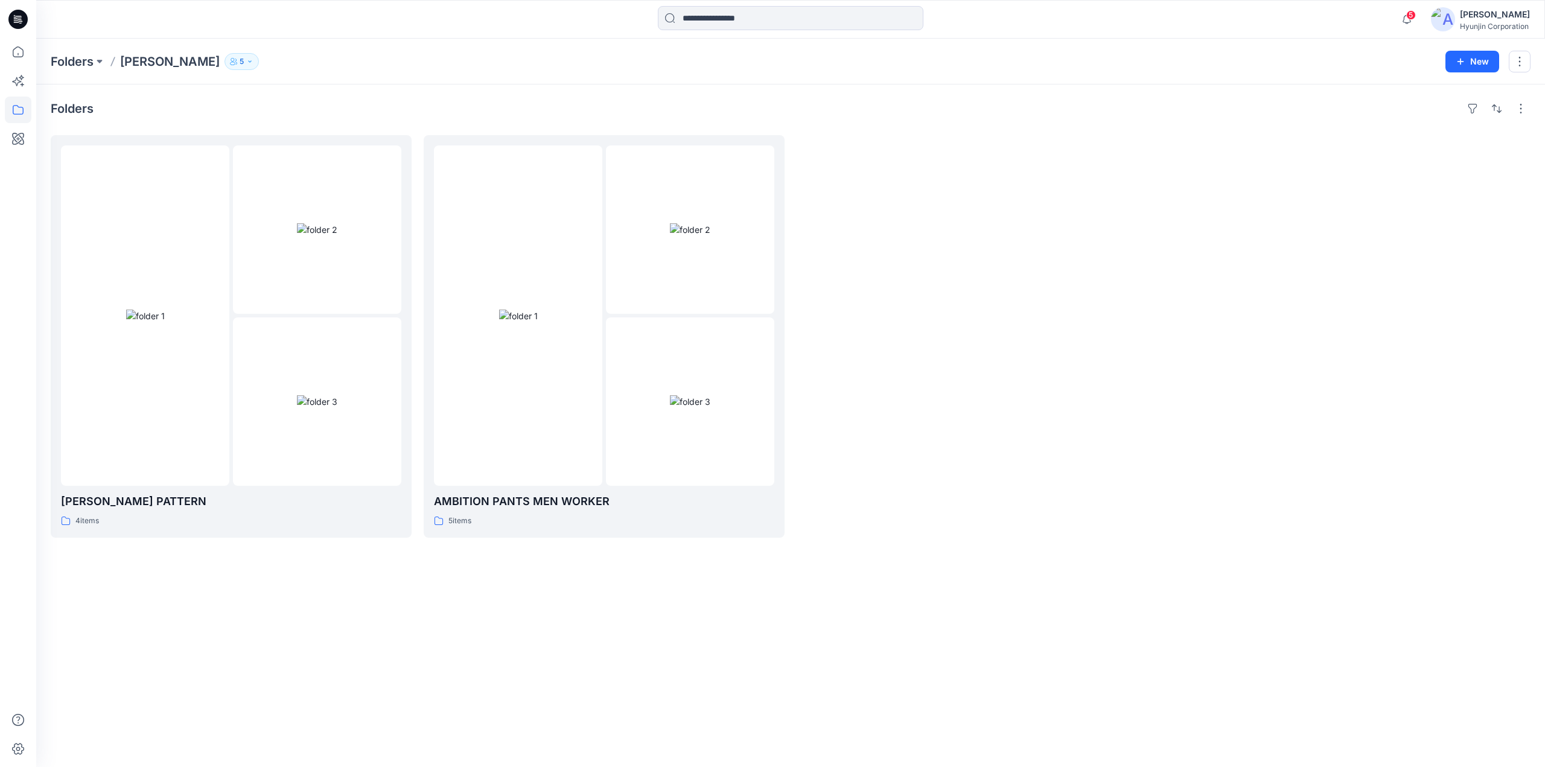
click at [240, 64] on p "5" at bounding box center [242, 61] width 4 height 13
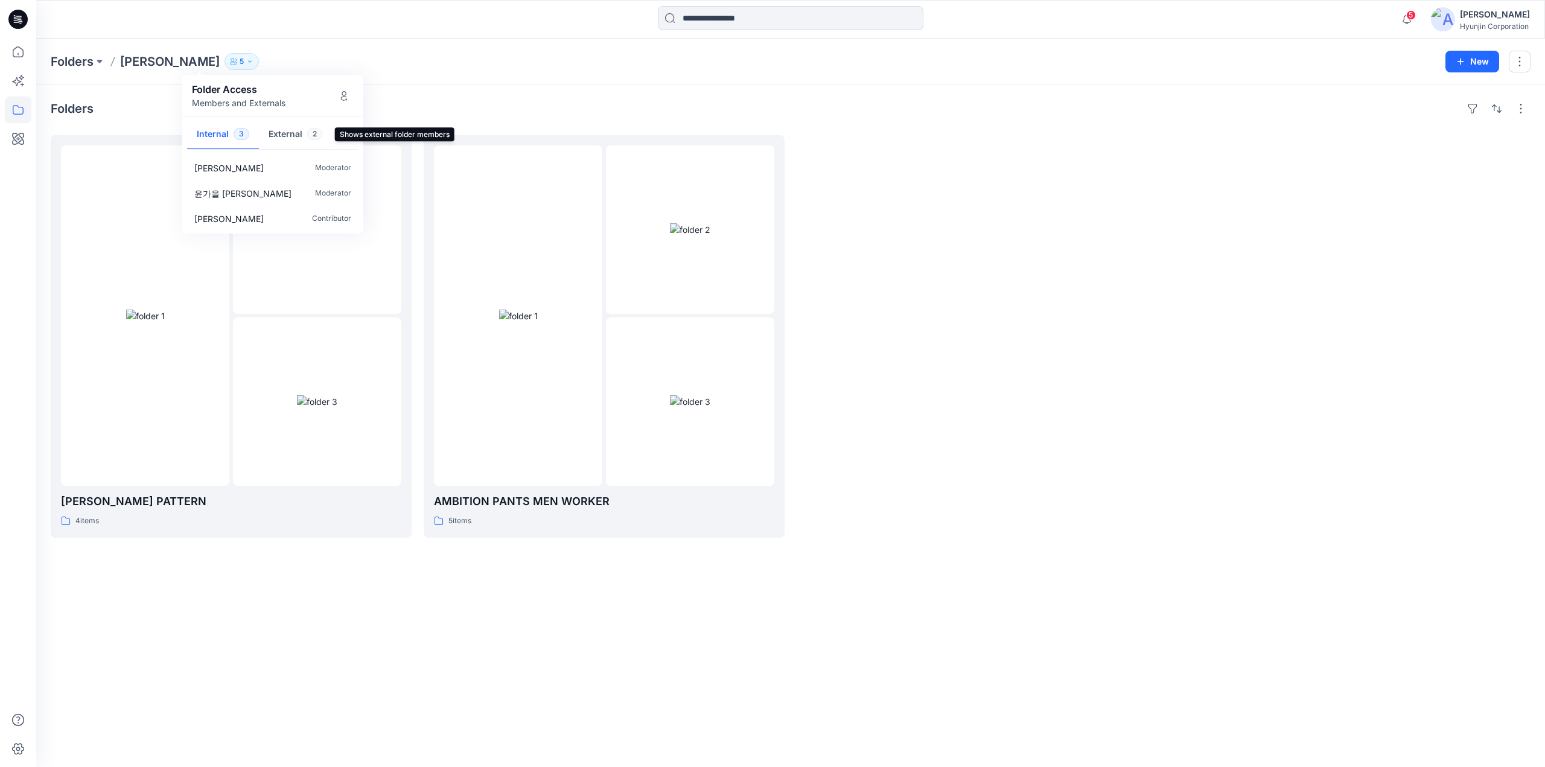
click at [292, 136] on button "External 2" at bounding box center [295, 135] width 73 height 31
click at [232, 698] on div "Folders STRAUSS PATTERN 4 items AMBITION PANTS MEN WORKER 5 items" at bounding box center [790, 426] width 1509 height 683
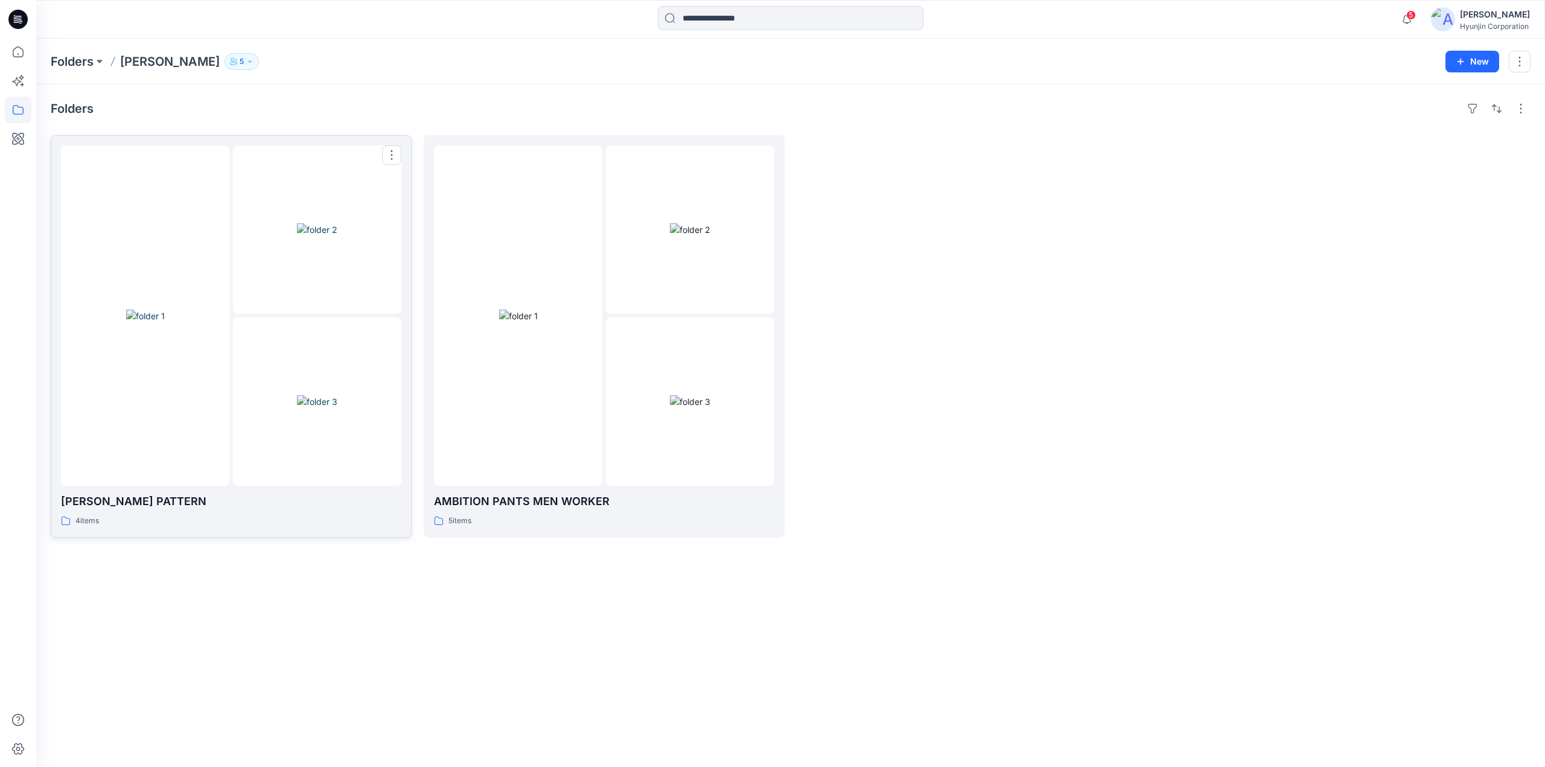
click at [297, 408] on img at bounding box center [317, 401] width 40 height 13
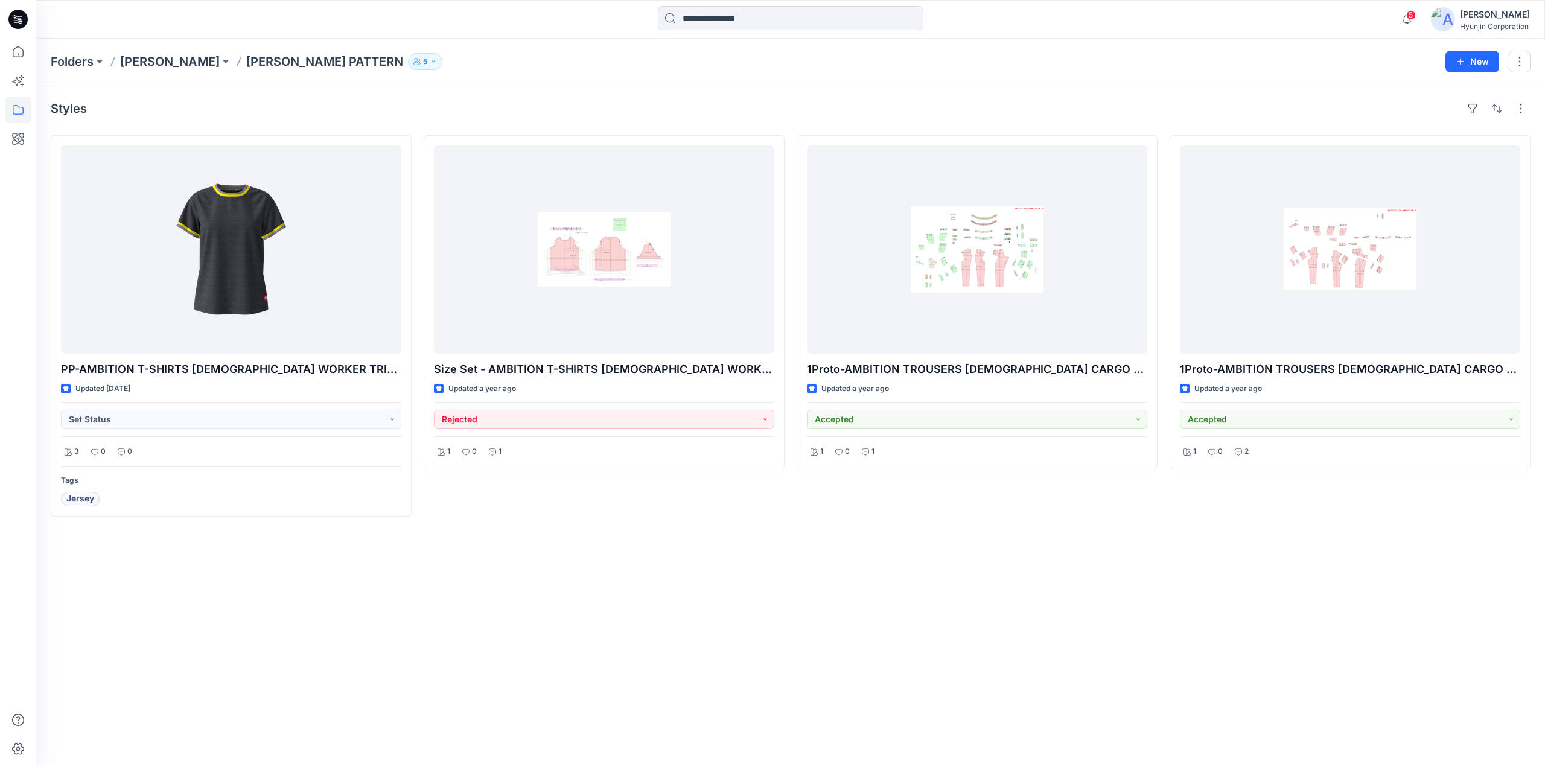
drag, startPoint x: 681, startPoint y: 553, endPoint x: 1222, endPoint y: 543, distance: 541.6
click at [1248, 550] on div "Styles PP-AMBITION T-SHIRTS LADIES WORKER TRICOT Updated 8 months ago Set Statu…" at bounding box center [790, 426] width 1509 height 683
